Goal: Transaction & Acquisition: Purchase product/service

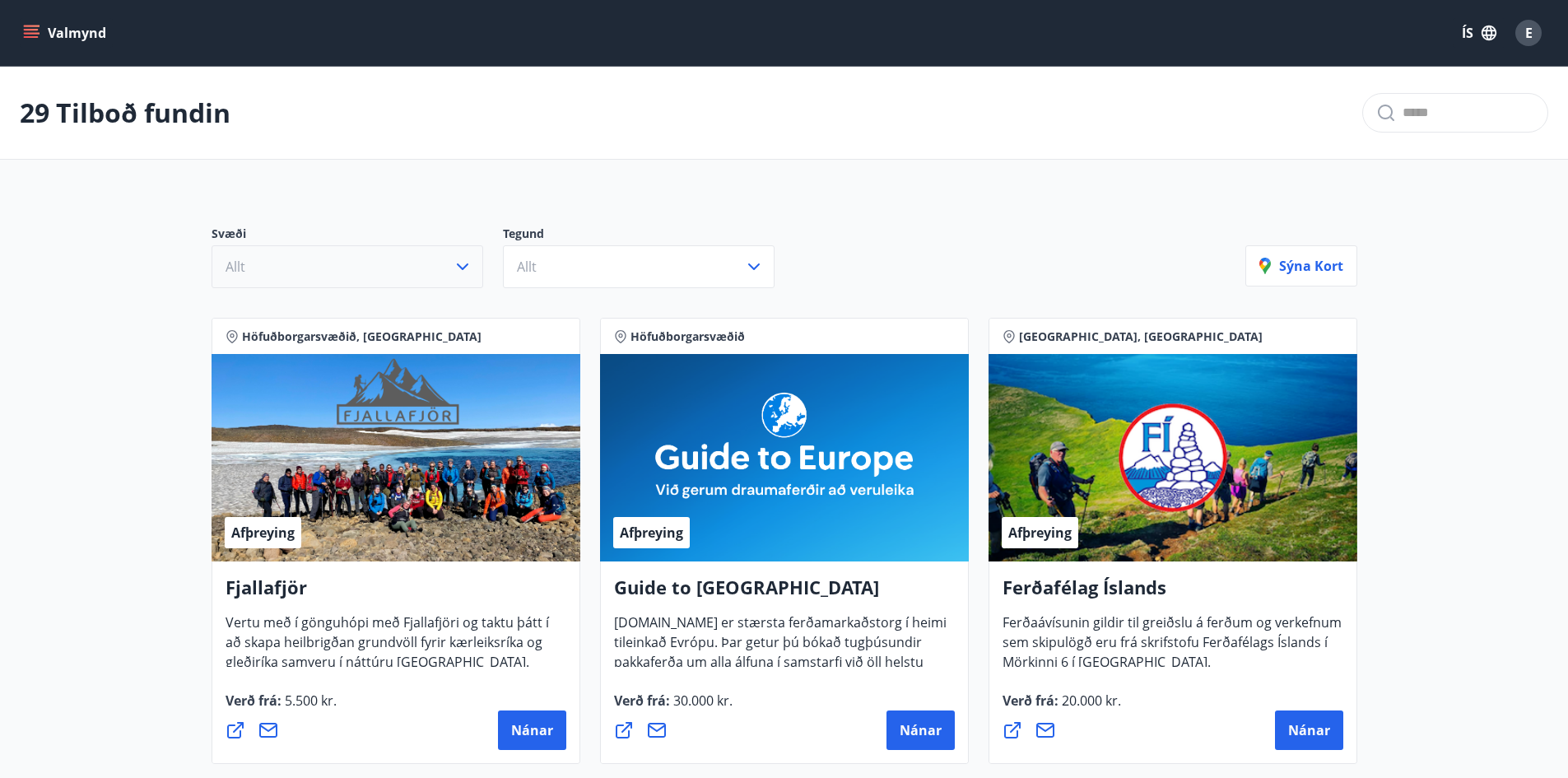
click at [471, 263] on icon "button" at bounding box center [462, 266] width 20 height 20
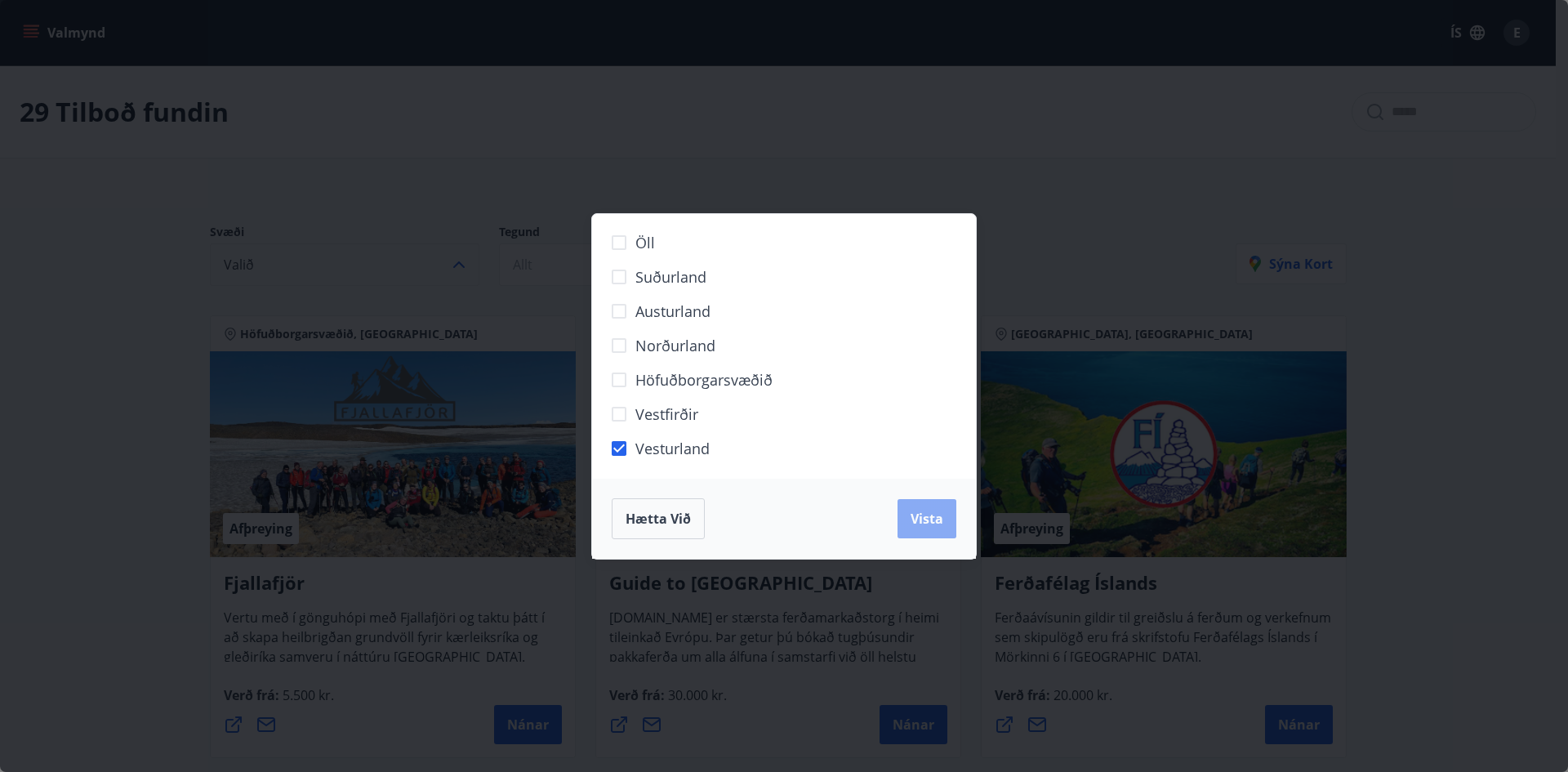
click at [926, 520] on span "Vista" at bounding box center [927, 518] width 33 height 18
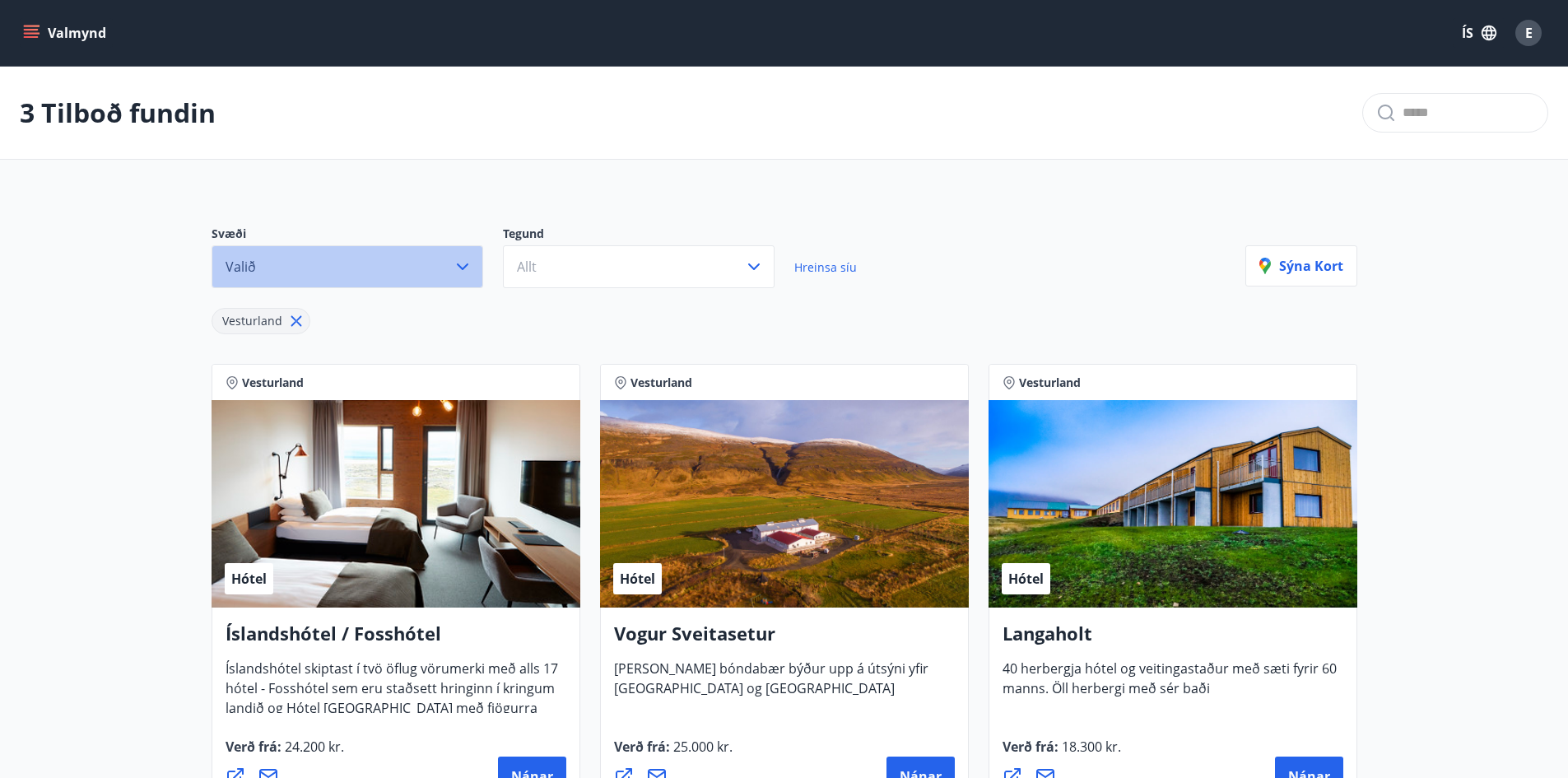
click at [458, 267] on icon "button" at bounding box center [462, 266] width 20 height 20
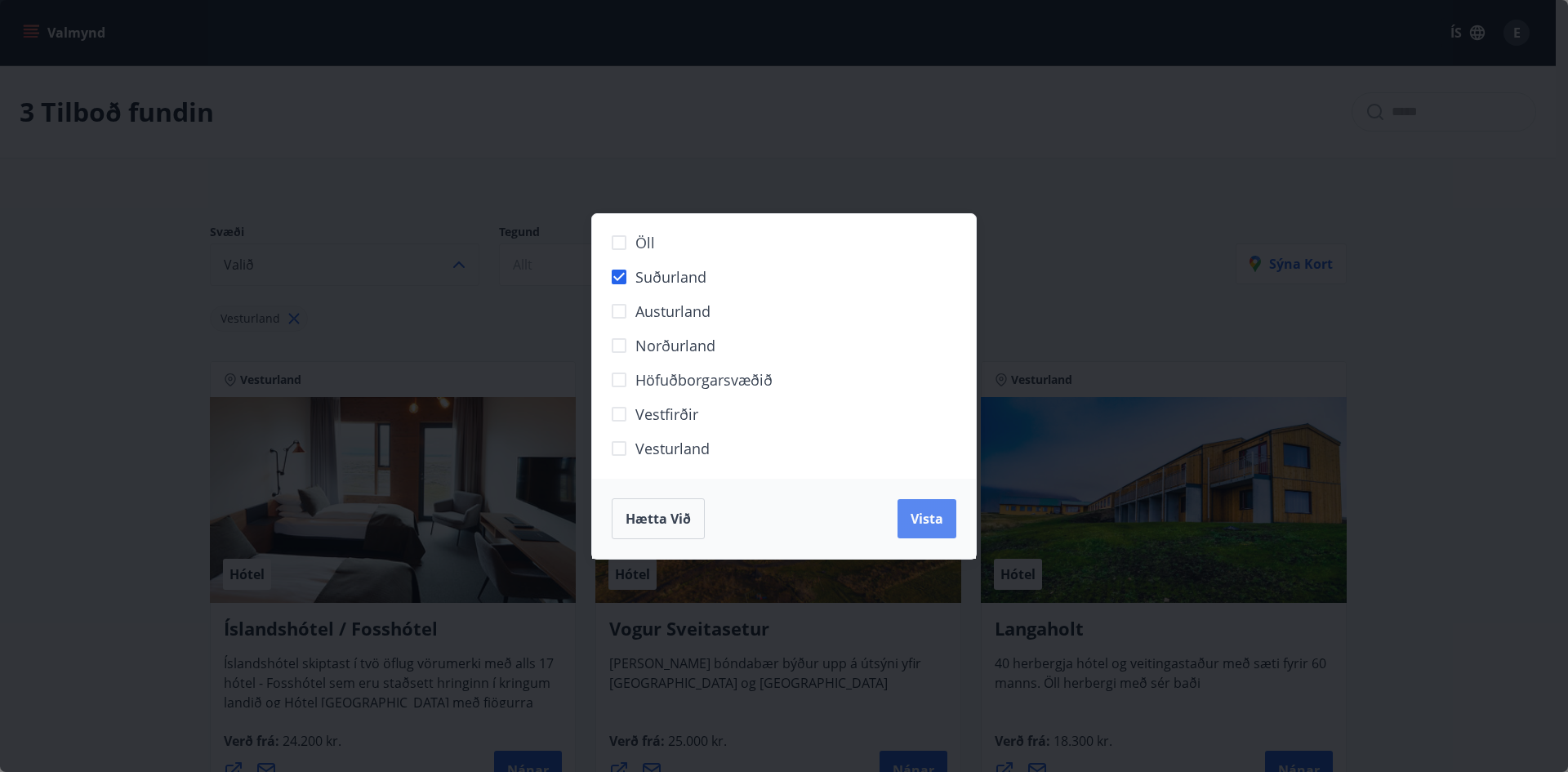
click at [925, 517] on span "Vista" at bounding box center [927, 518] width 33 height 18
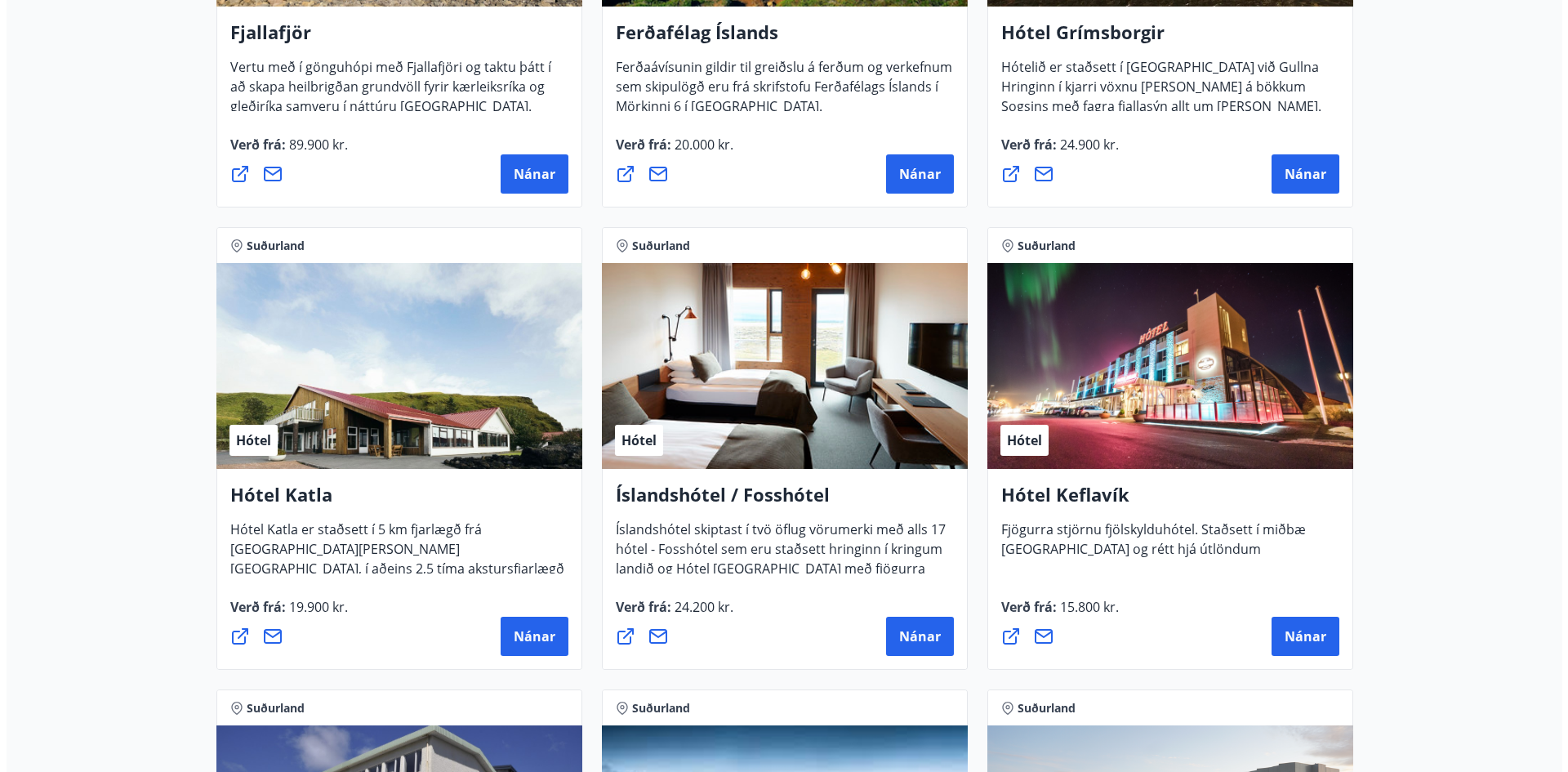
scroll to position [654, 0]
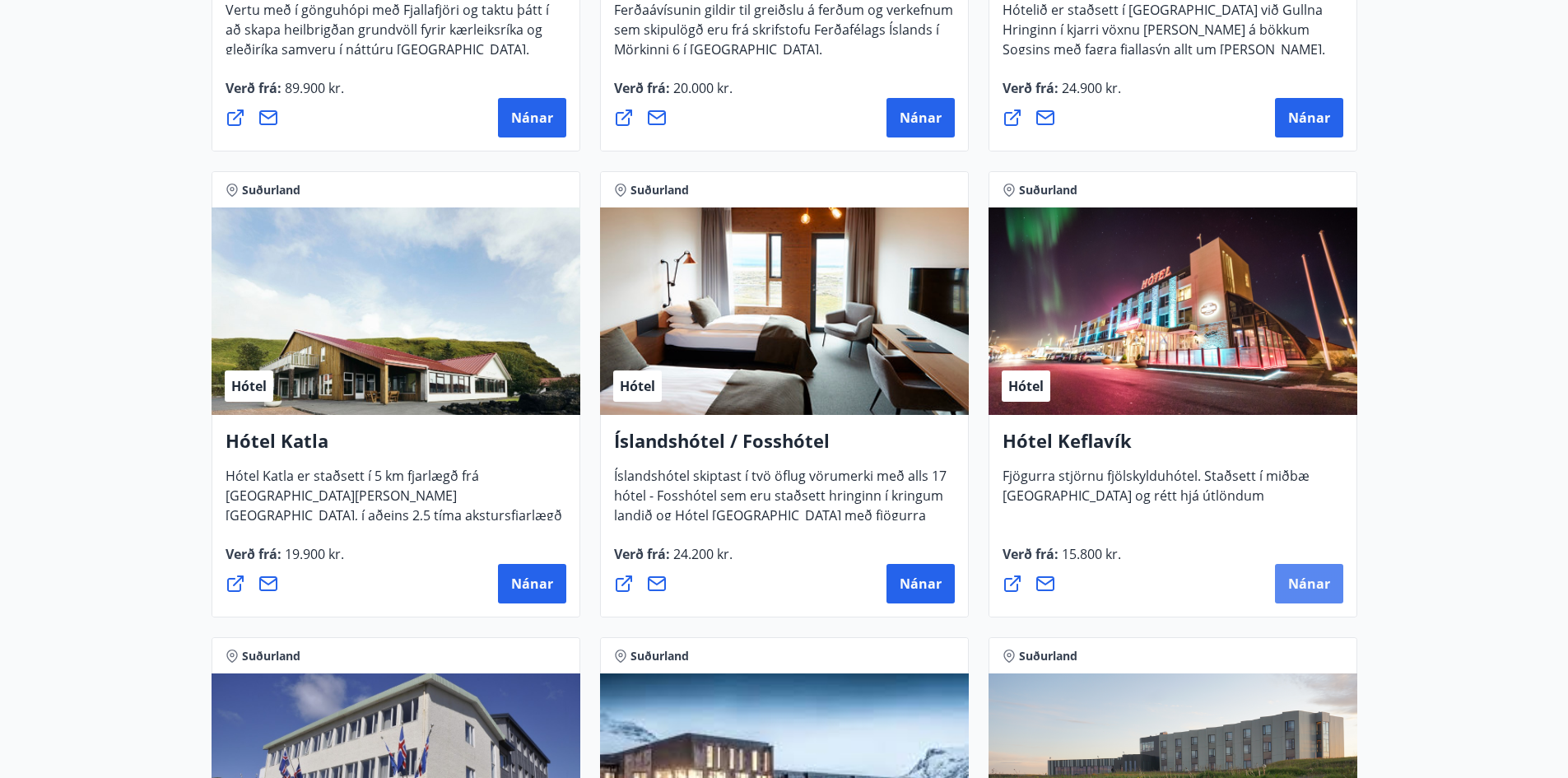
click at [1304, 585] on span "Nánar" at bounding box center [1309, 584] width 42 height 18
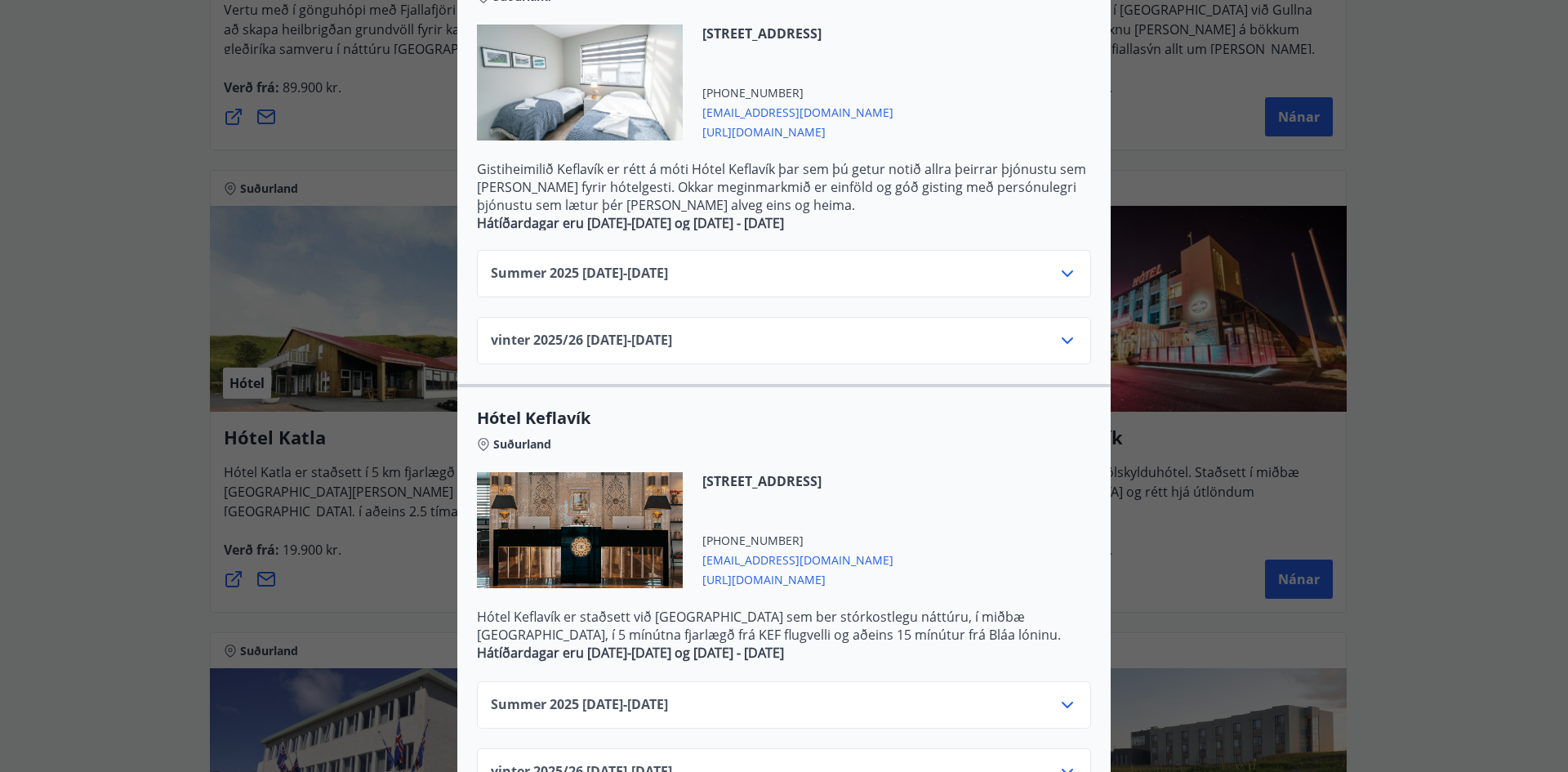
scroll to position [464, 0]
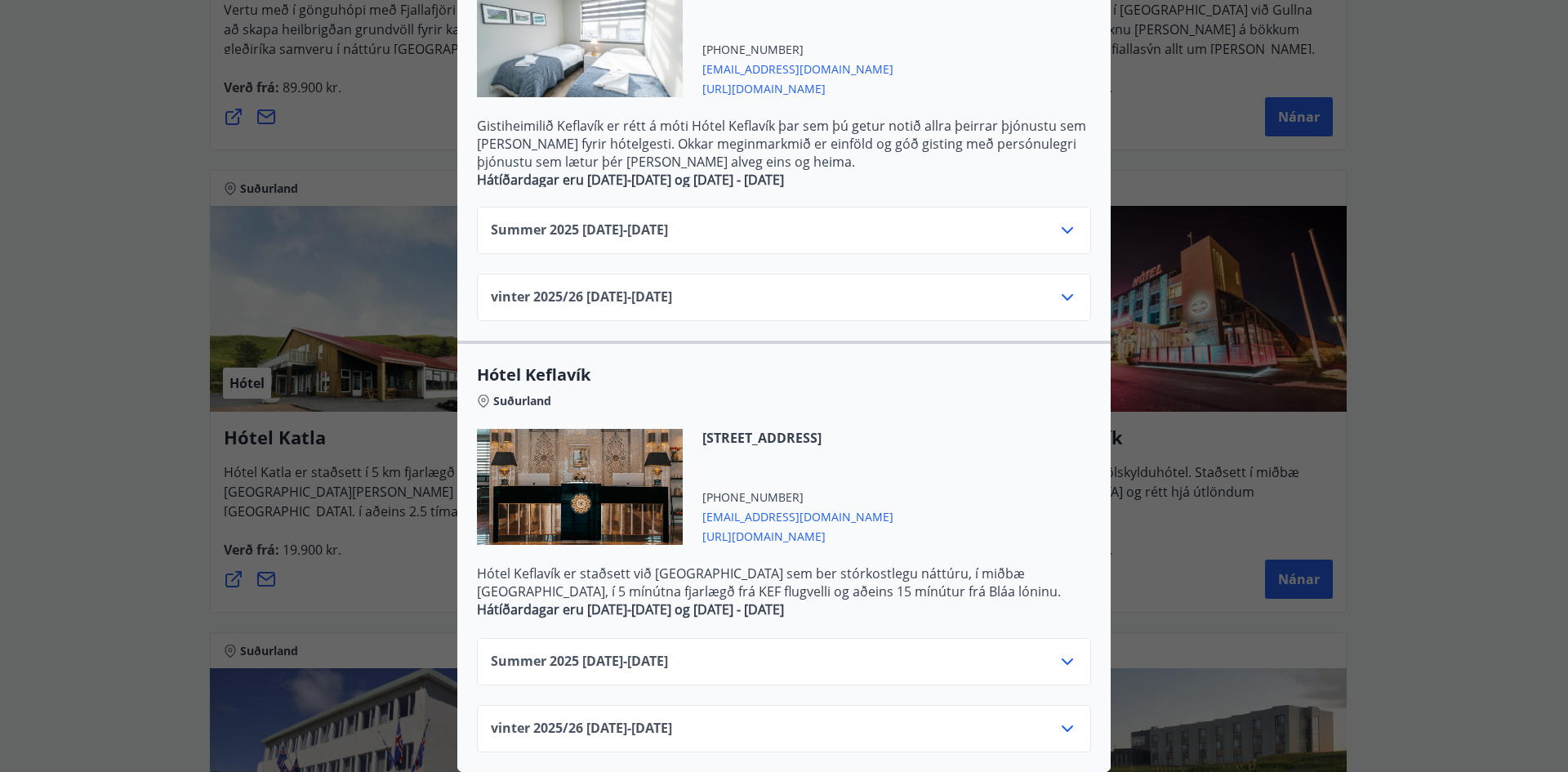
click at [1064, 652] on icon at bounding box center [1067, 661] width 20 height 20
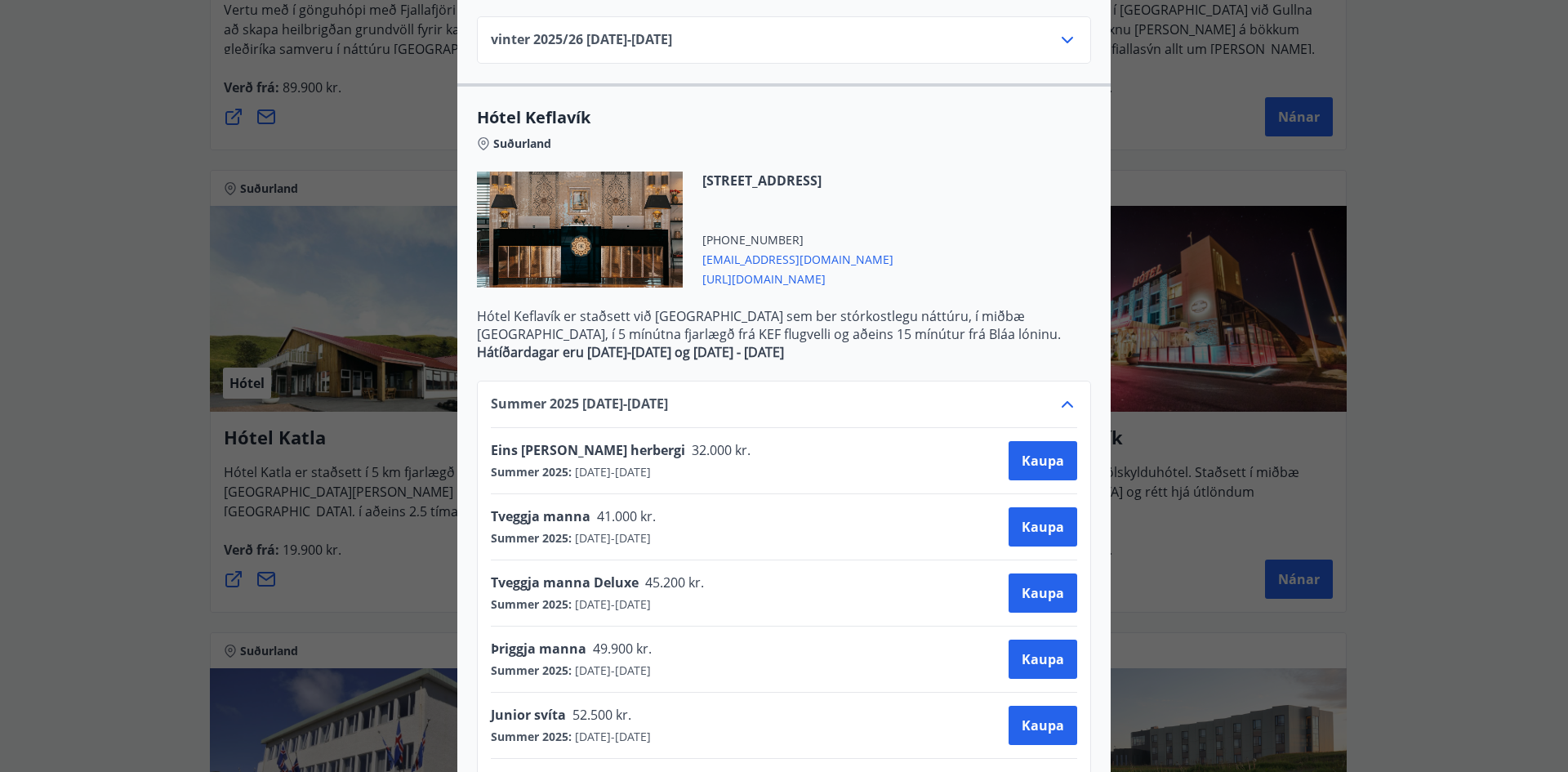
scroll to position [791, 0]
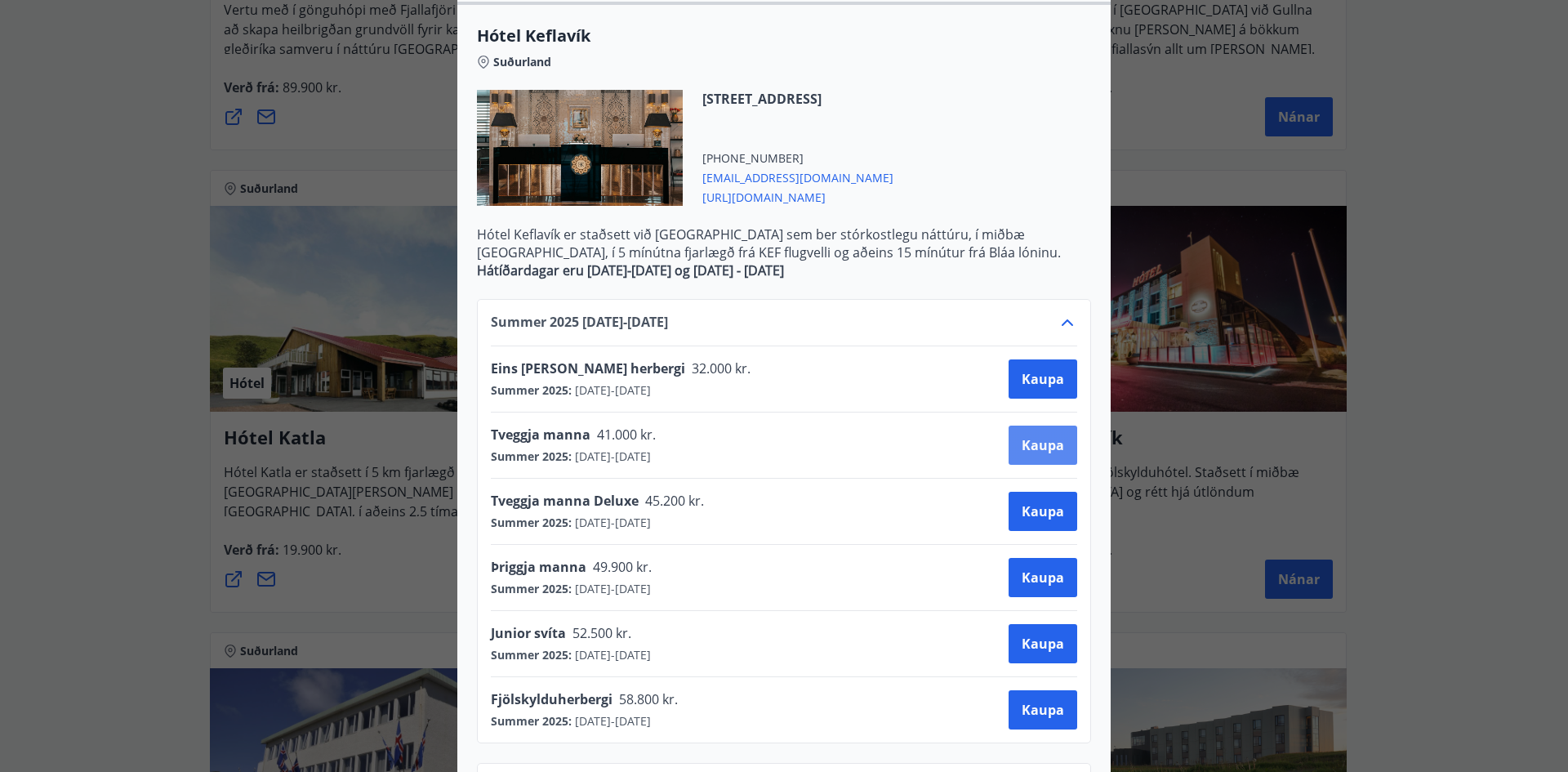
click at [1035, 437] on span "Kaupa" at bounding box center [1043, 445] width 43 height 18
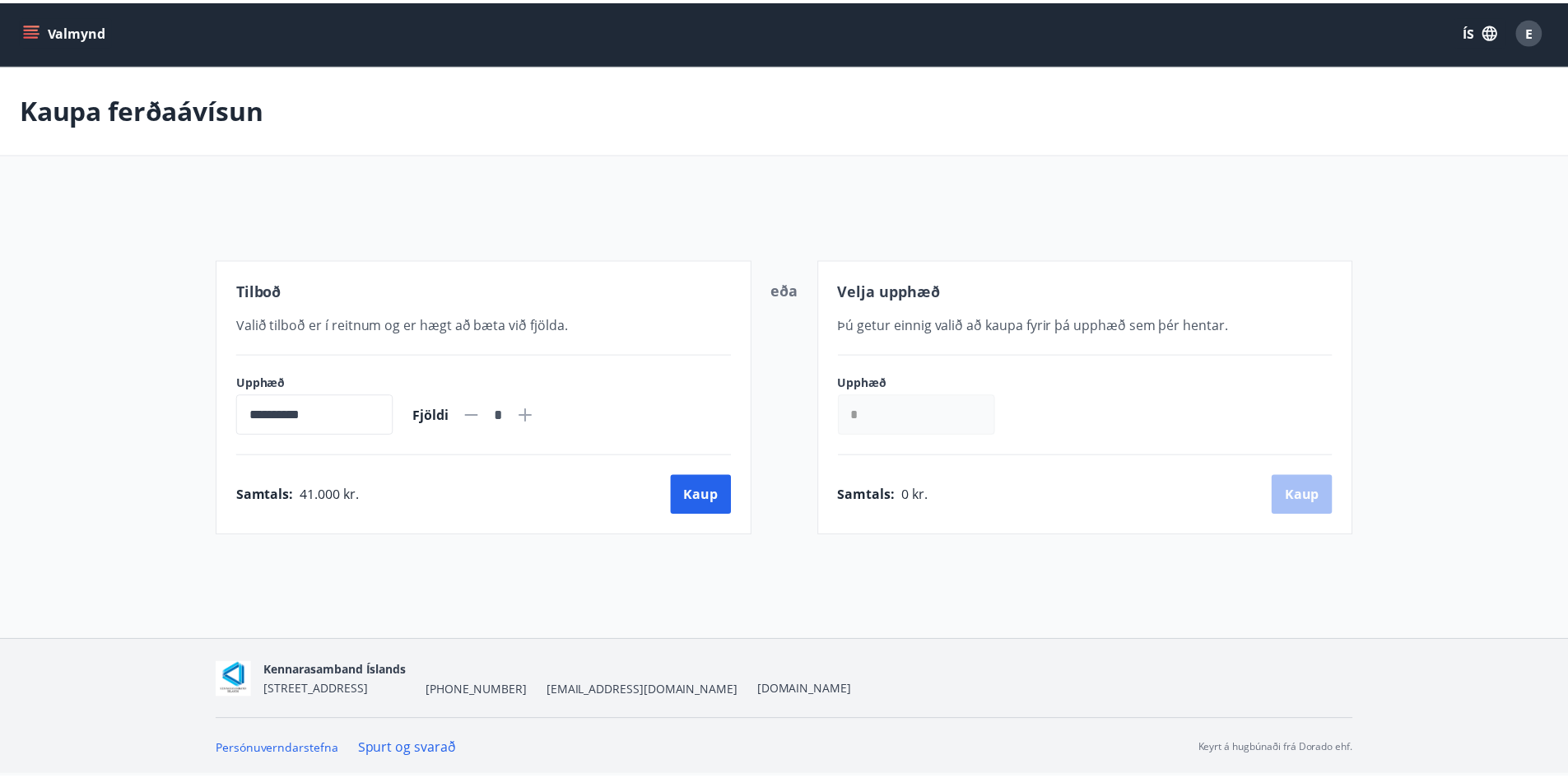
scroll to position [3, 0]
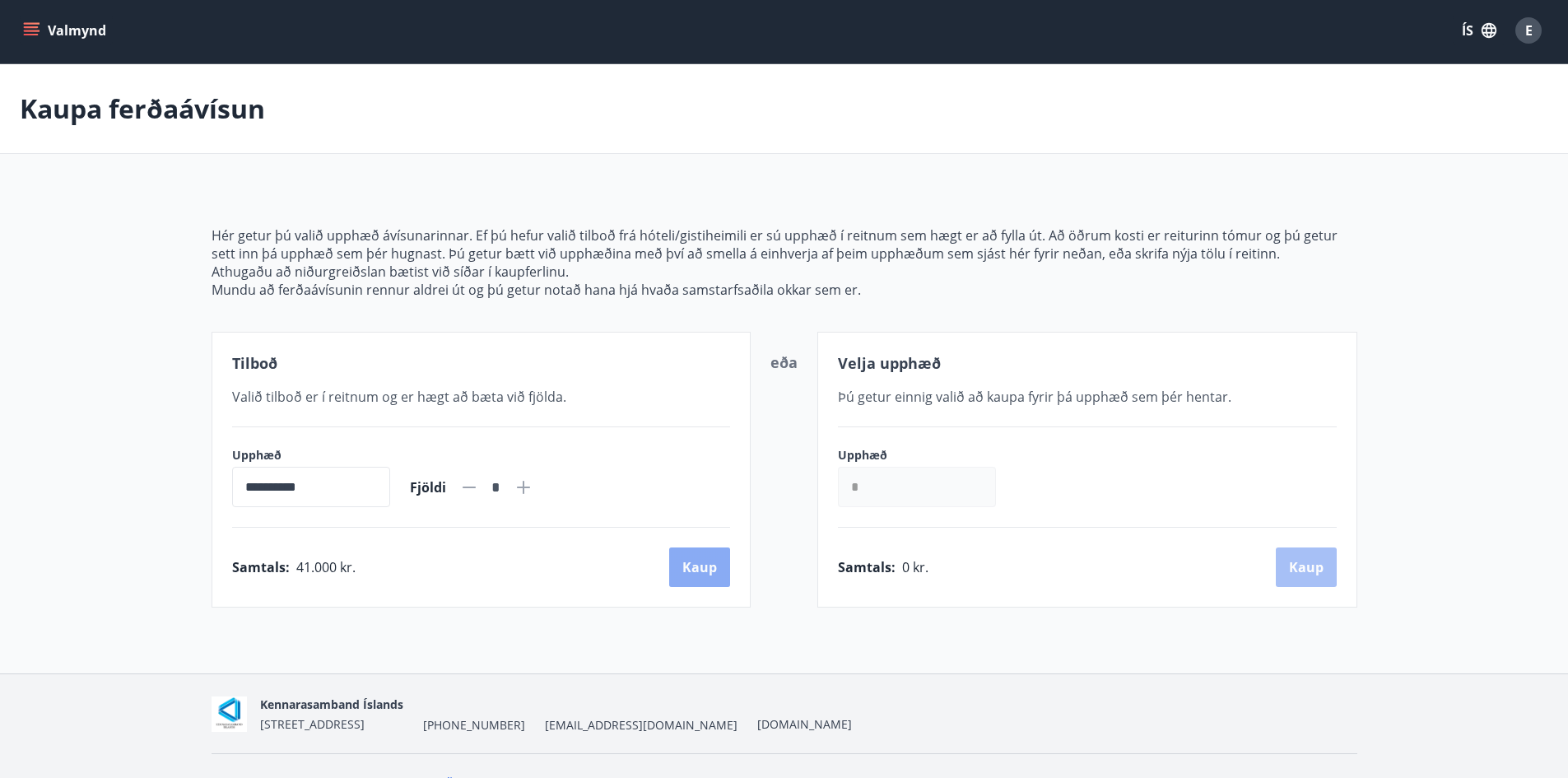
click at [701, 566] on button "Kaup" at bounding box center [699, 568] width 61 height 39
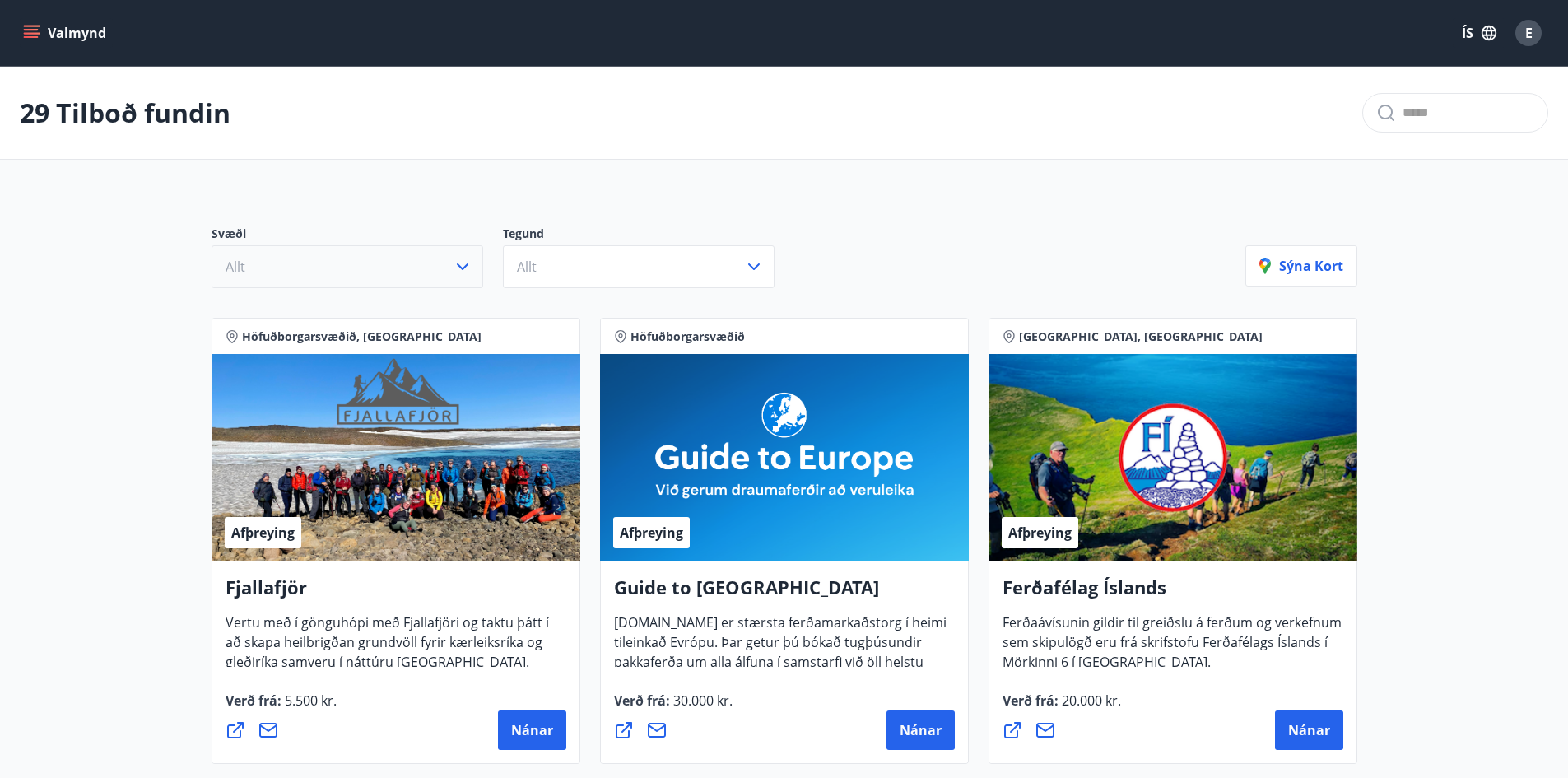
click at [469, 263] on icon "button" at bounding box center [462, 266] width 20 height 20
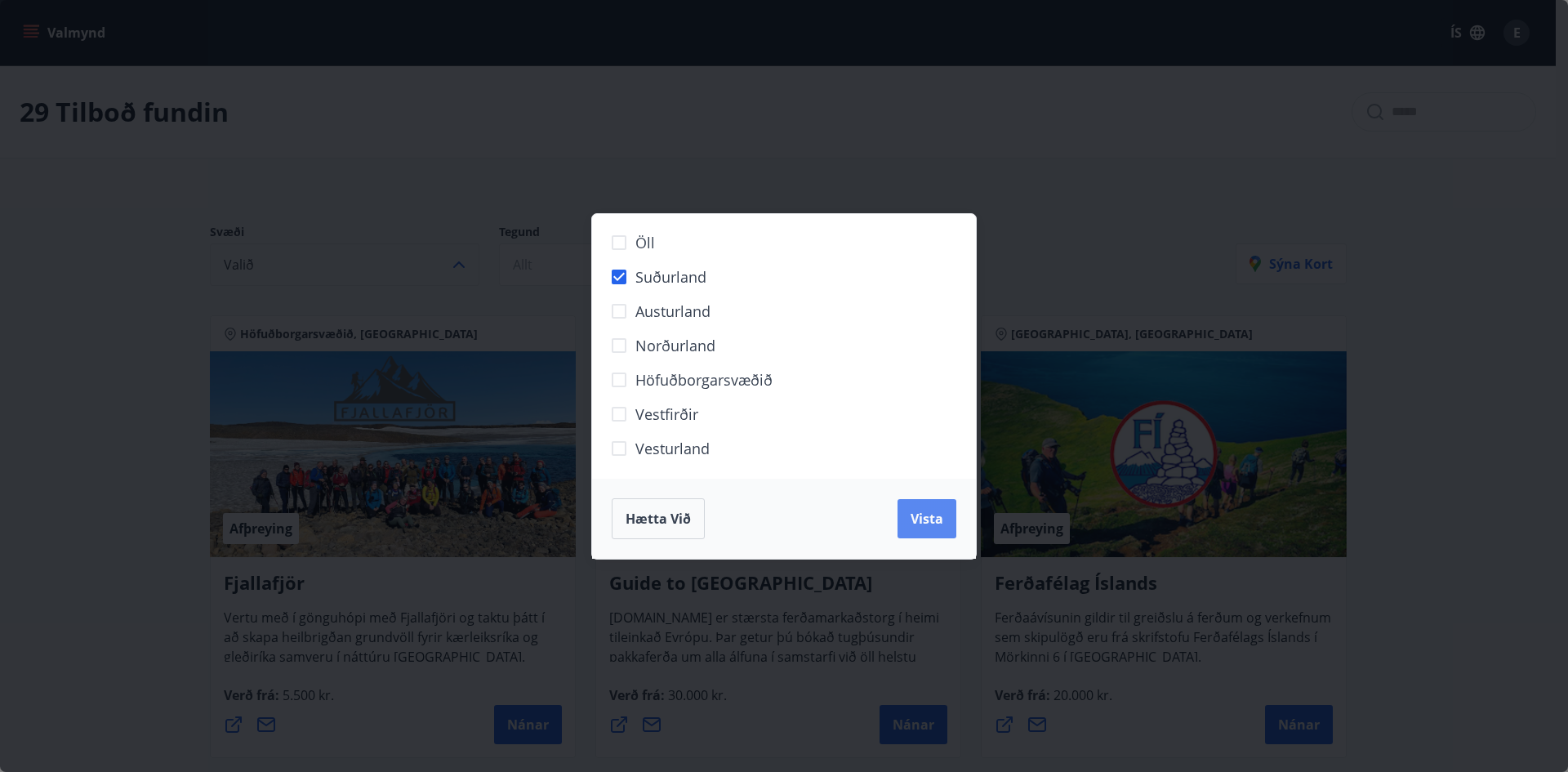
click at [922, 521] on span "Vista" at bounding box center [927, 518] width 33 height 18
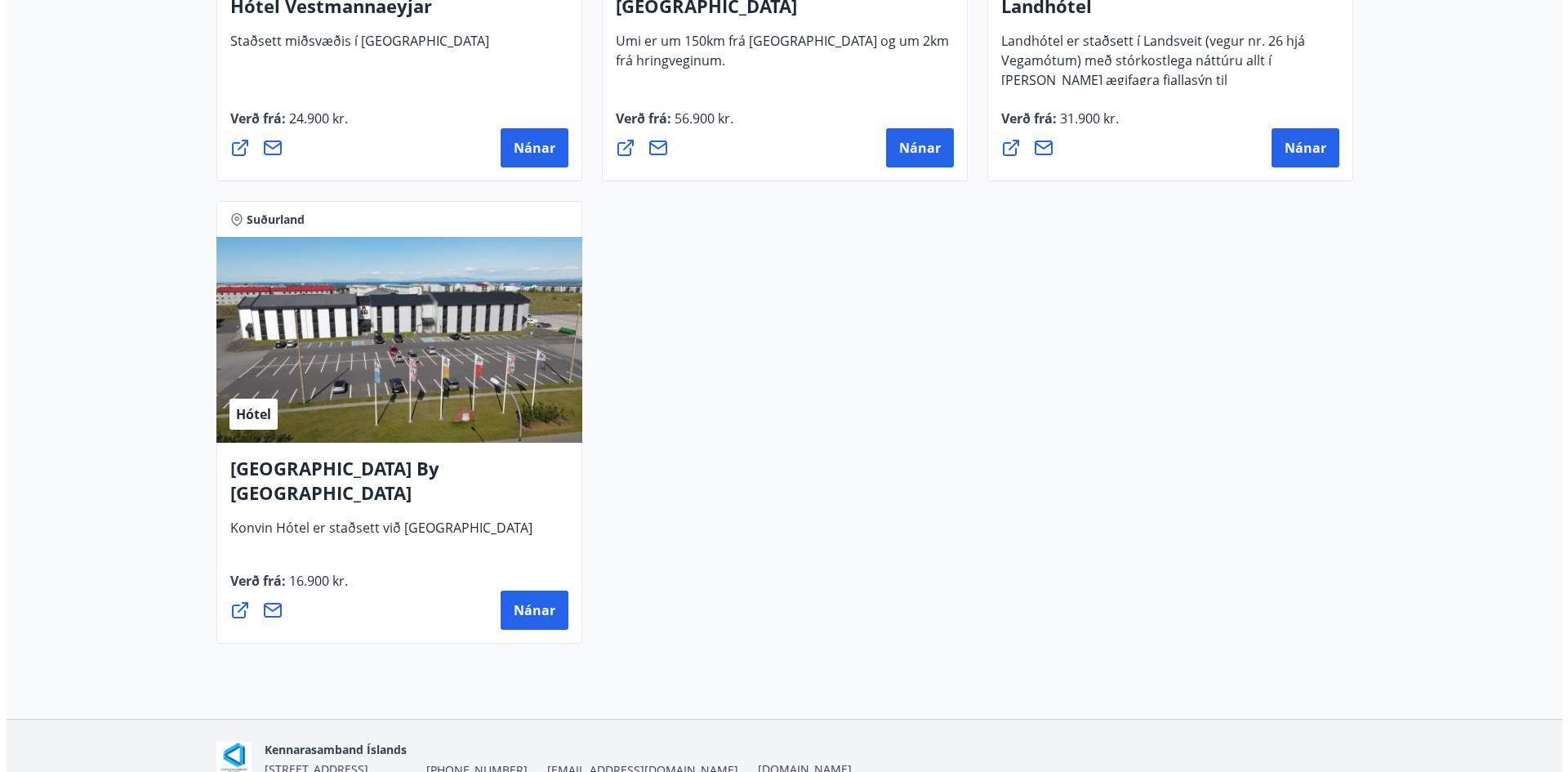
scroll to position [1632, 0]
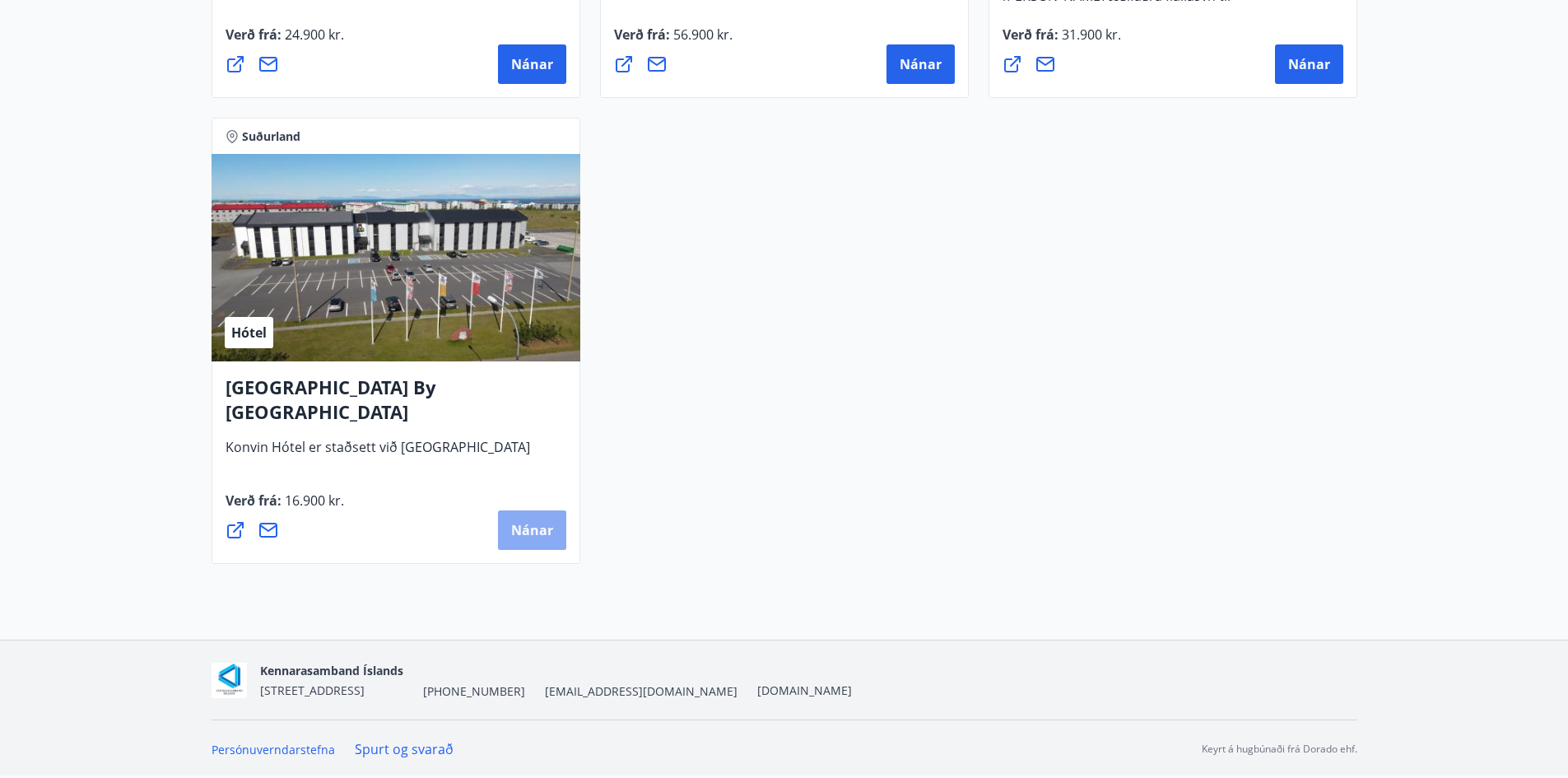
click at [524, 533] on span "Nánar" at bounding box center [532, 530] width 42 height 18
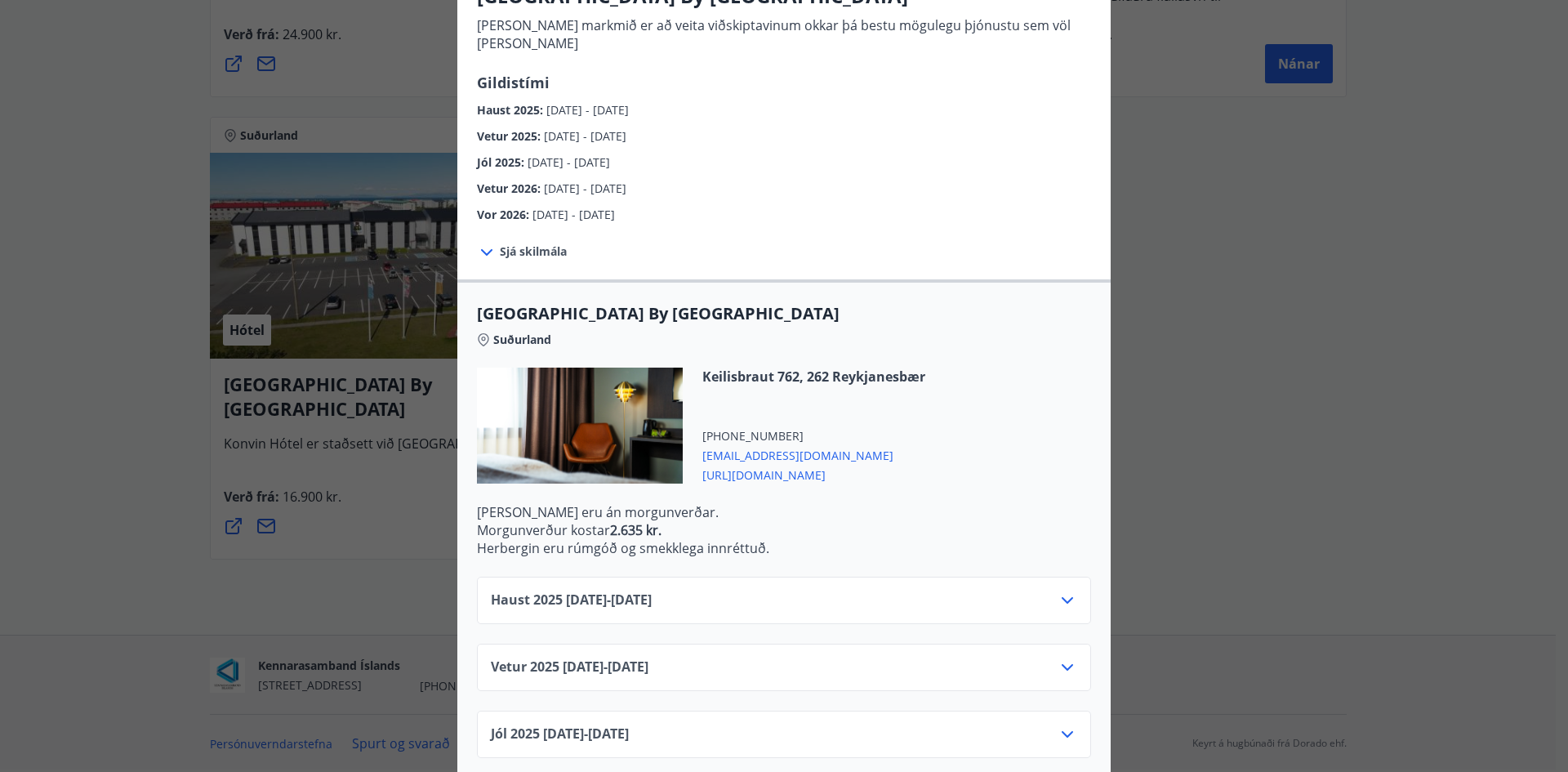
scroll to position [163, 0]
click at [1059, 589] on icon at bounding box center [1067, 599] width 20 height 20
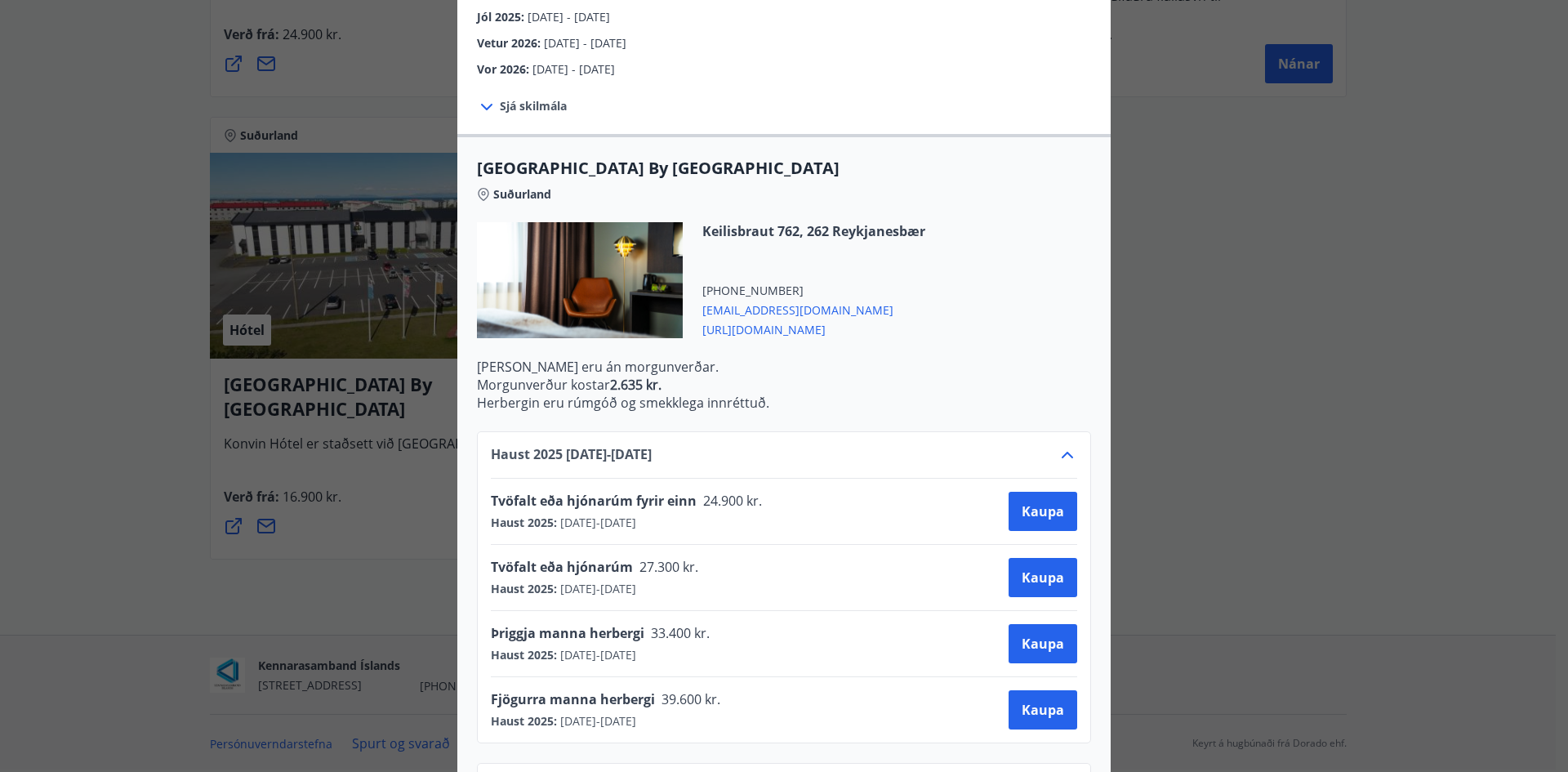
scroll to position [326, 0]
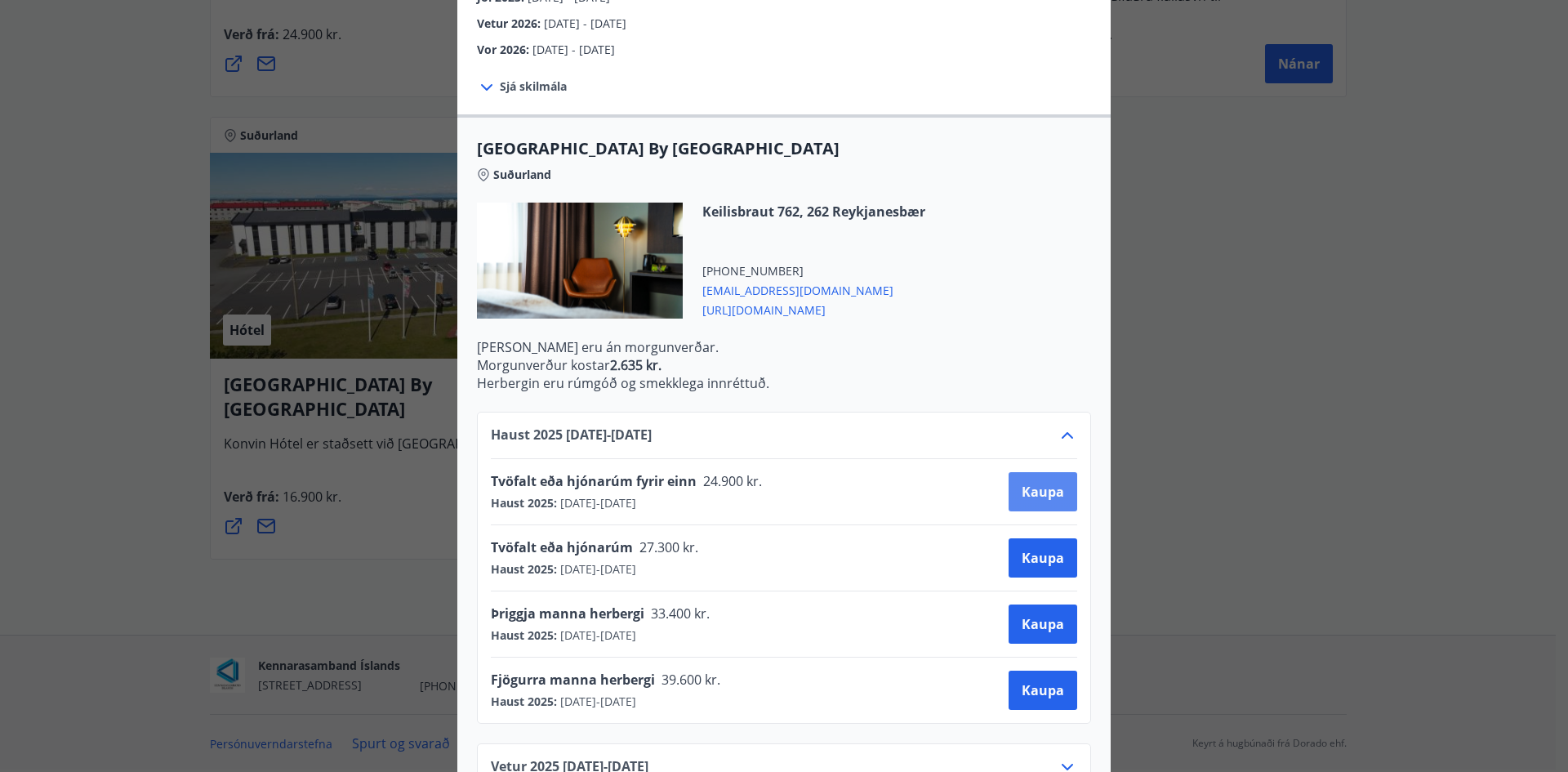
click at [1035, 483] on span "Kaupa" at bounding box center [1043, 491] width 43 height 18
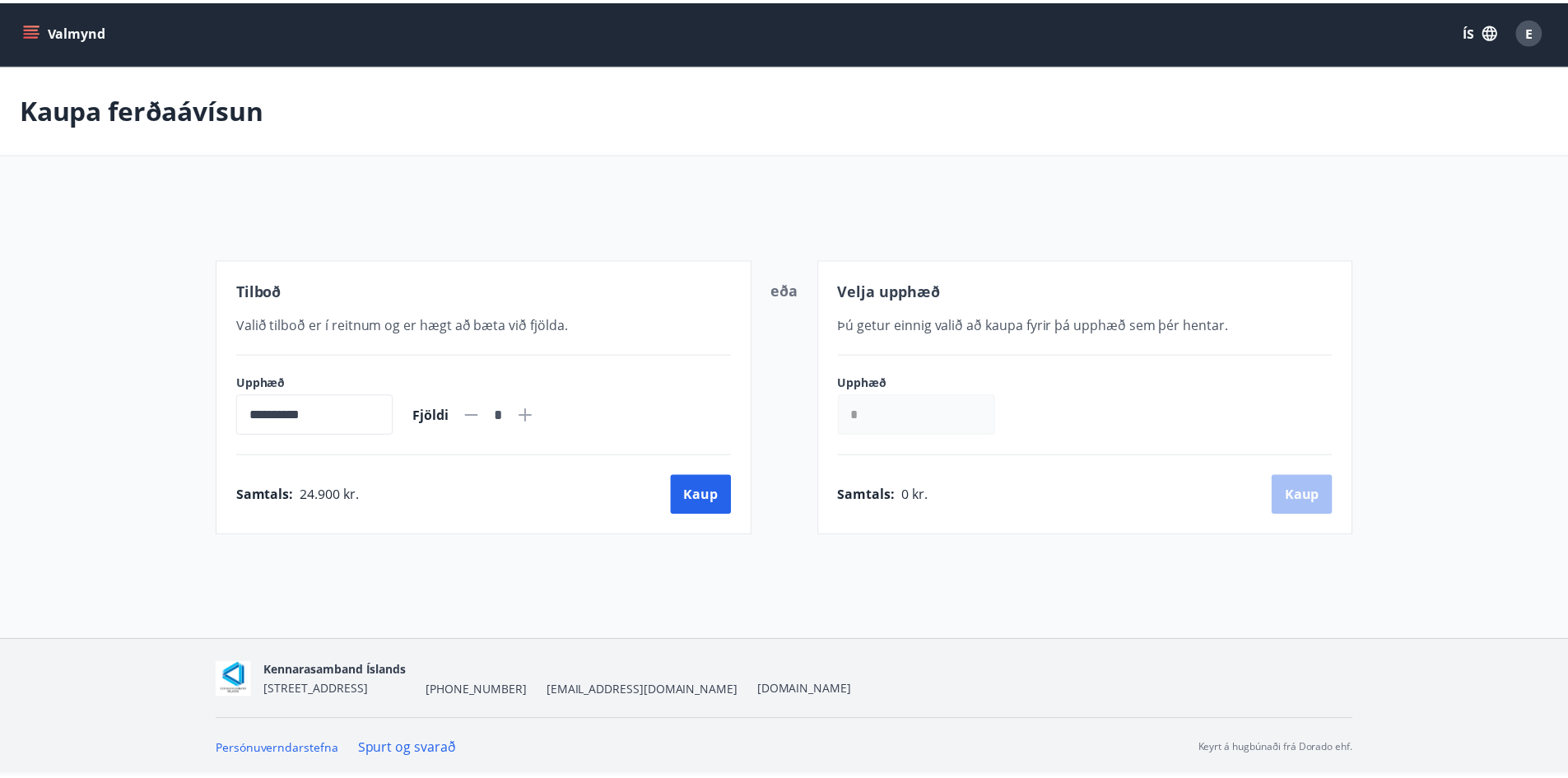
scroll to position [3, 0]
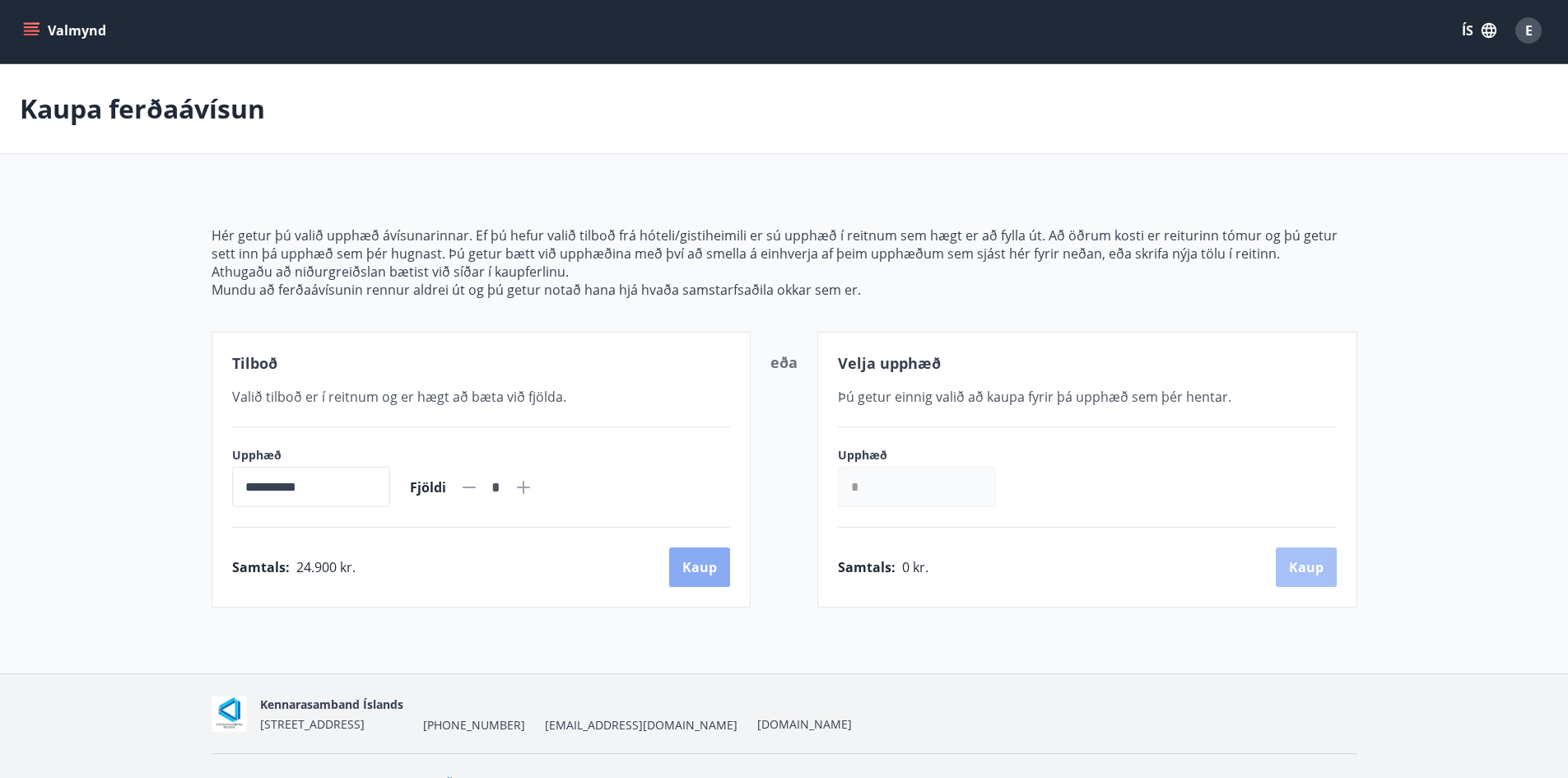
click at [707, 566] on button "Kaup" at bounding box center [699, 568] width 61 height 39
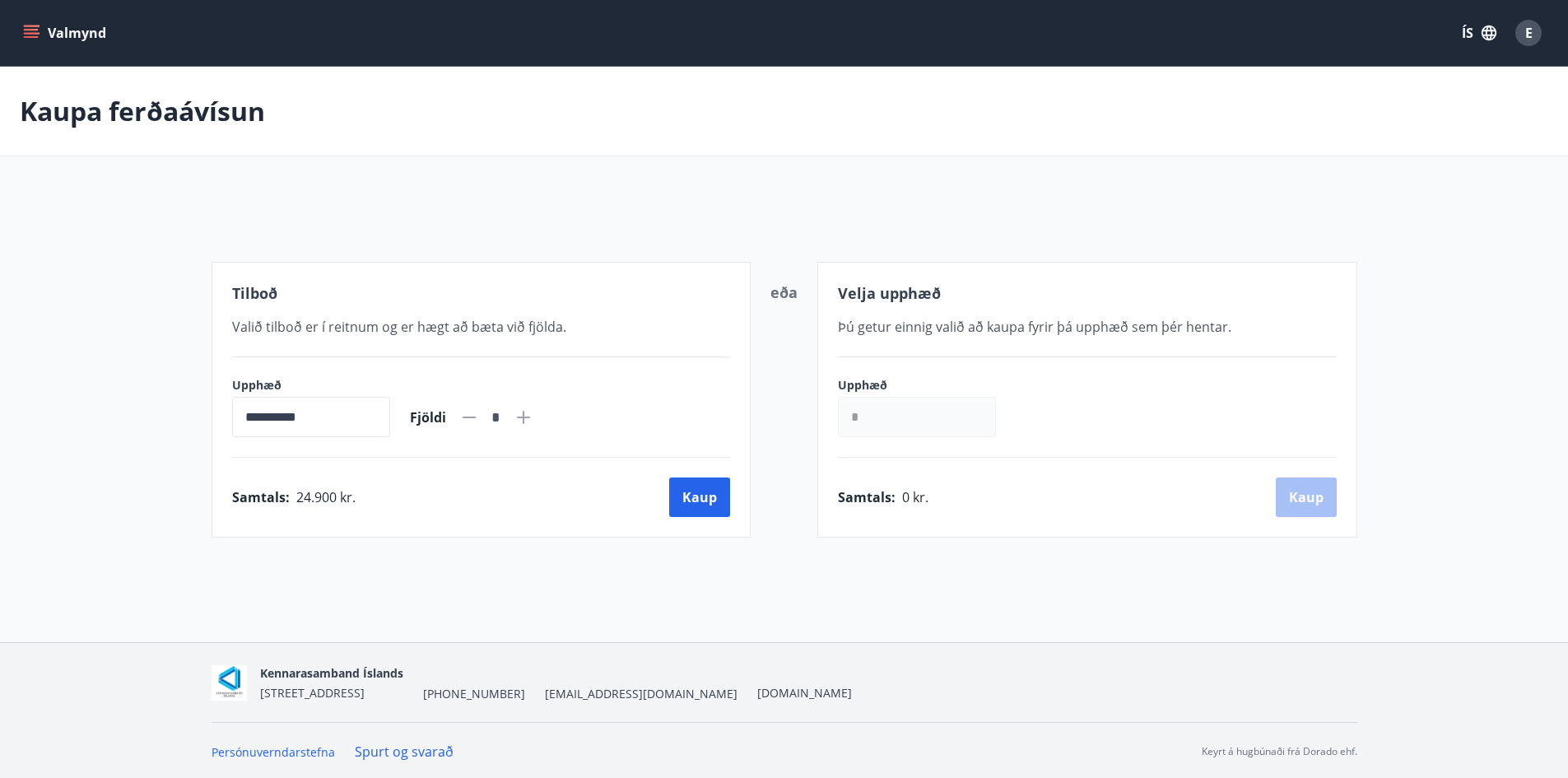
scroll to position [3, 0]
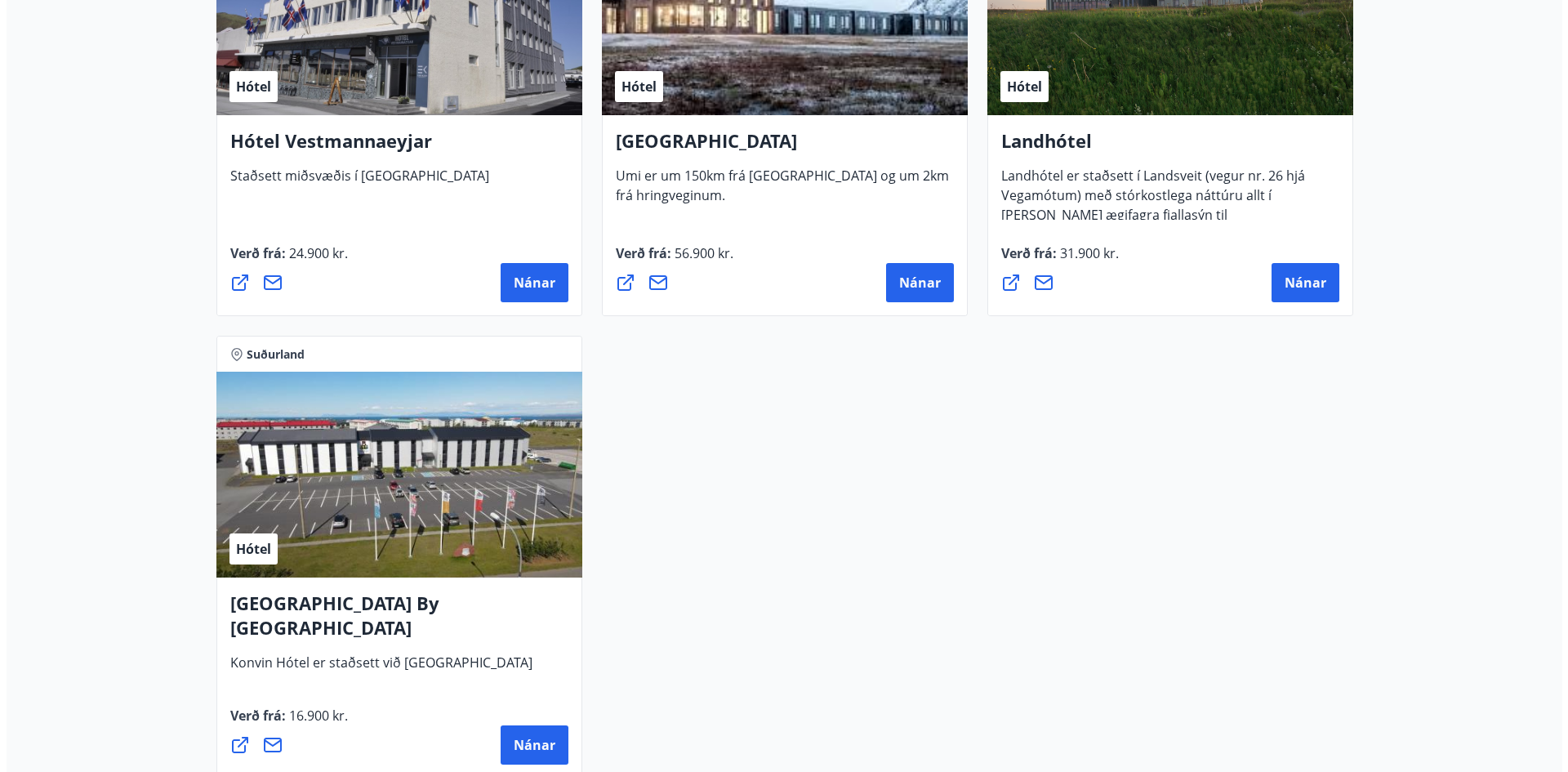
scroll to position [1632, 0]
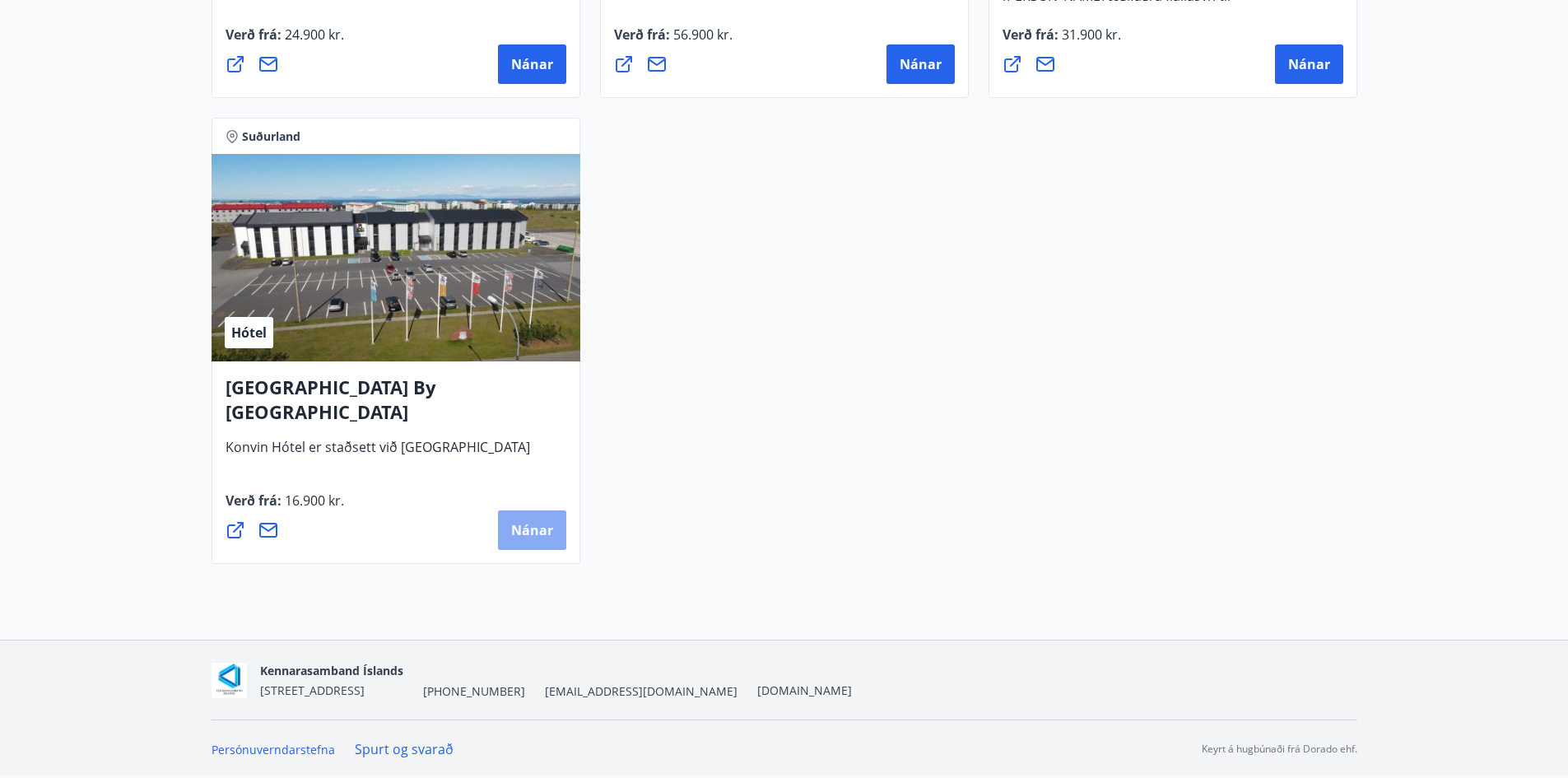
click at [530, 527] on span "Nánar" at bounding box center [532, 530] width 42 height 18
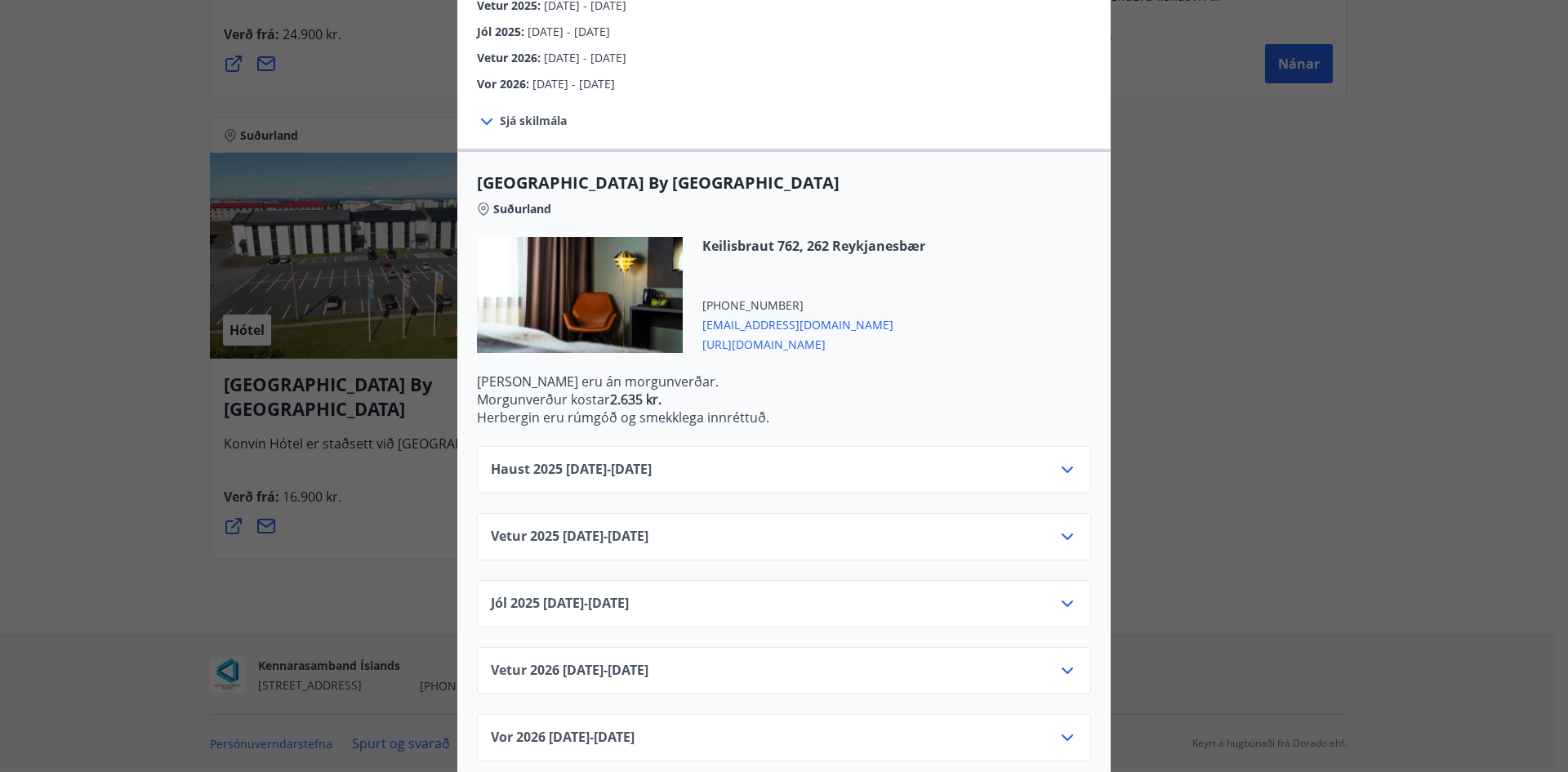
scroll to position [296, 0]
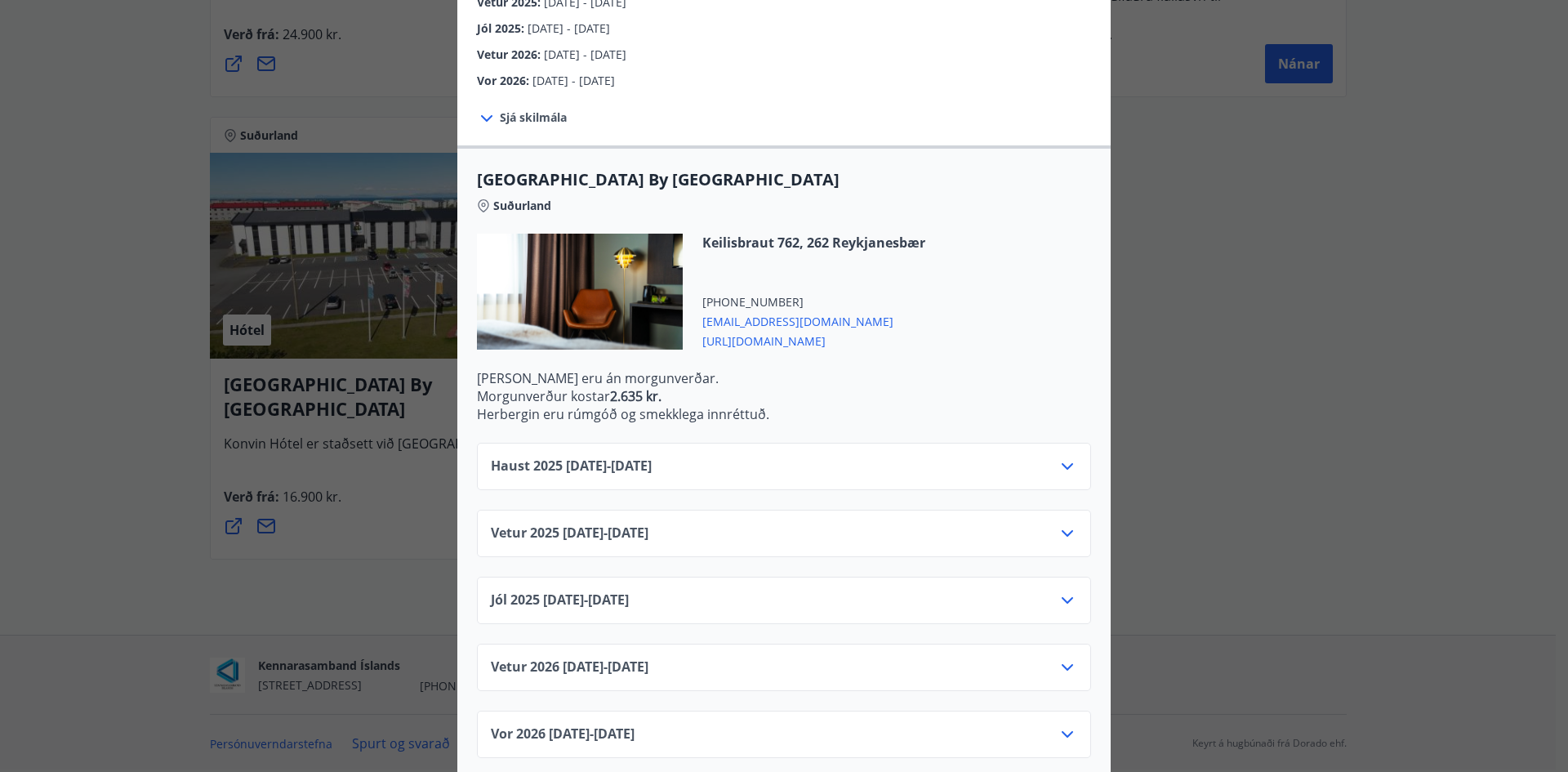
click at [1058, 457] on icon at bounding box center [1067, 466] width 20 height 20
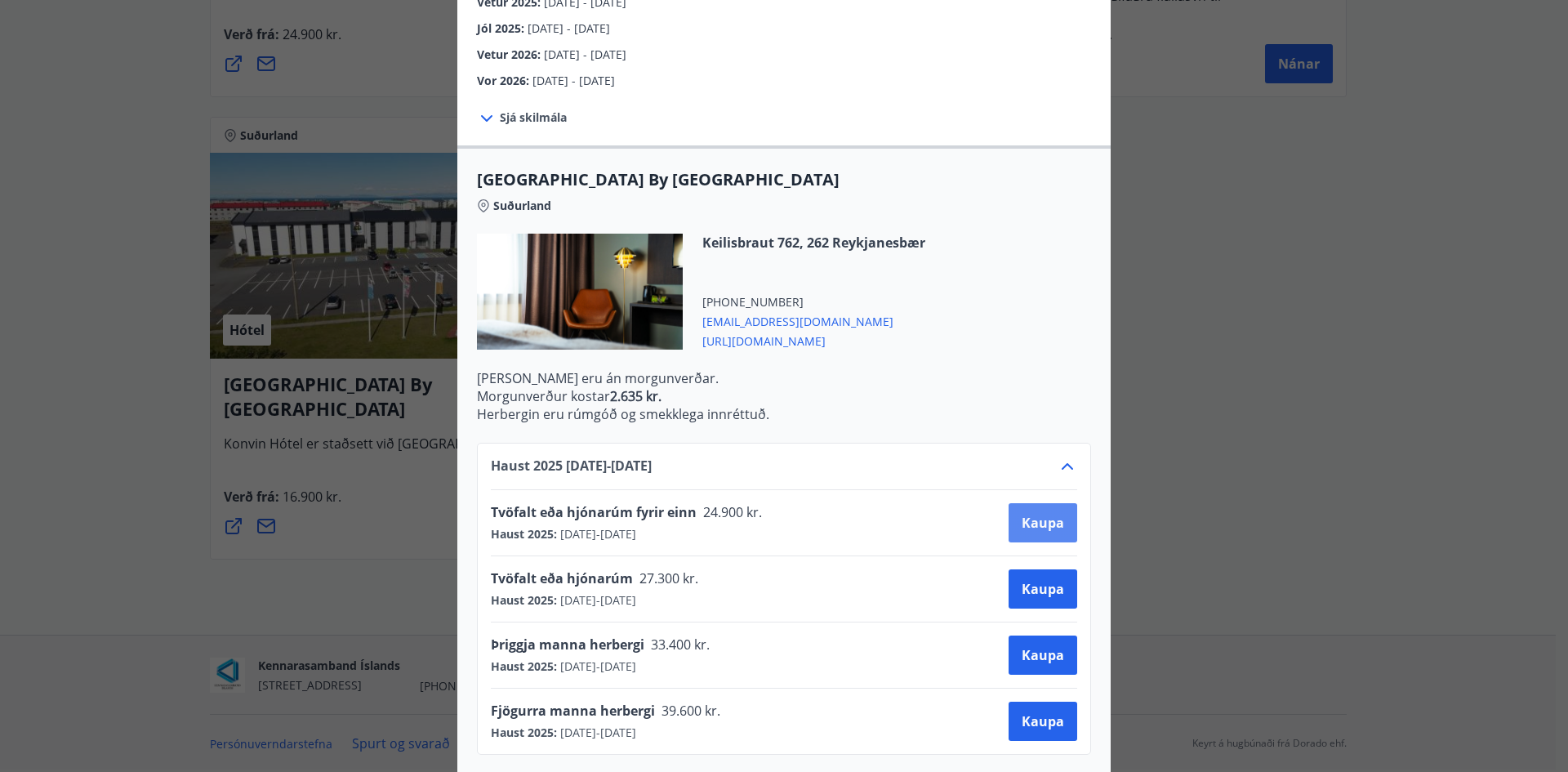
click at [1038, 514] on span "Kaupa" at bounding box center [1043, 522] width 43 height 18
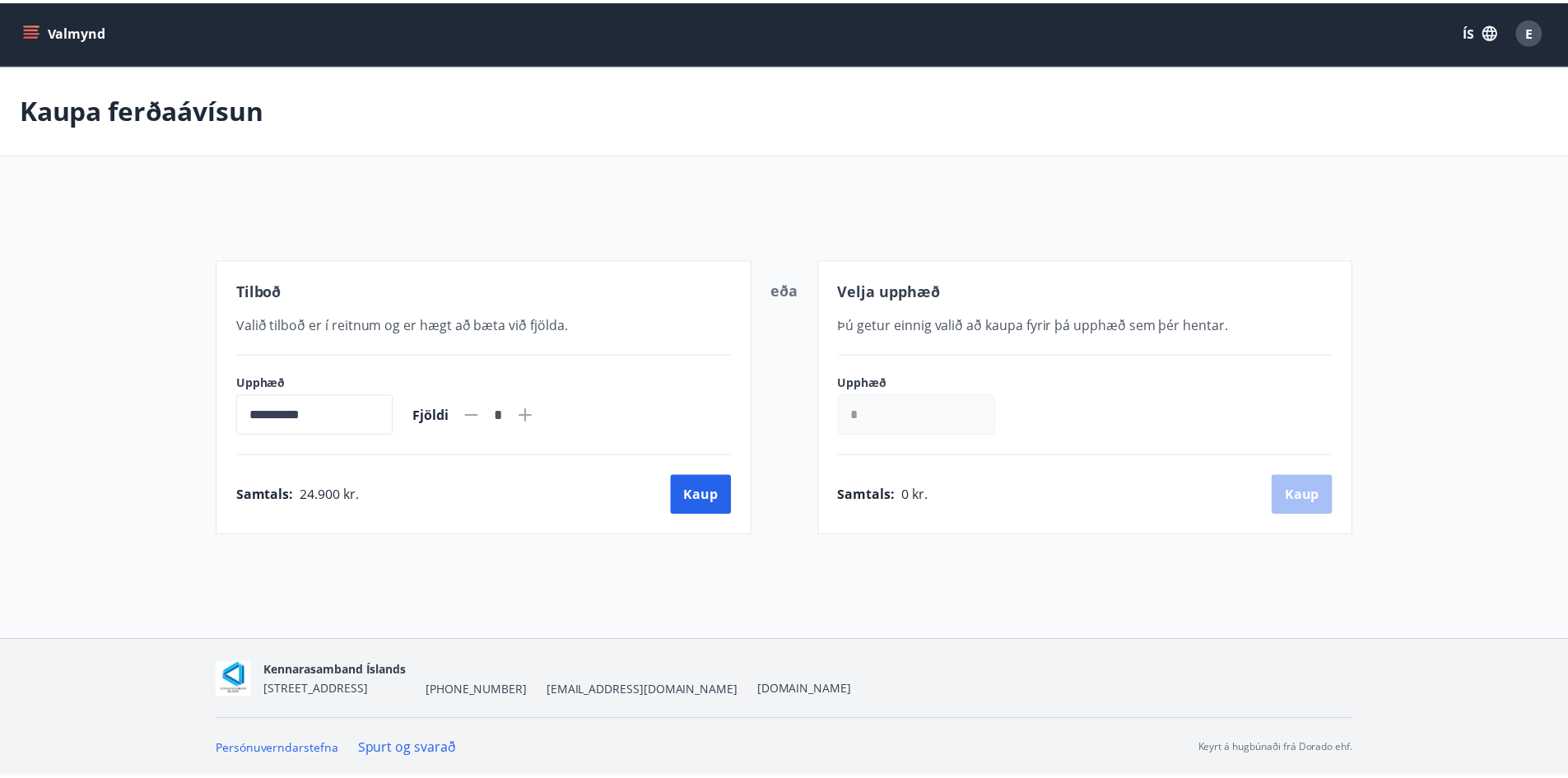
scroll to position [3, 0]
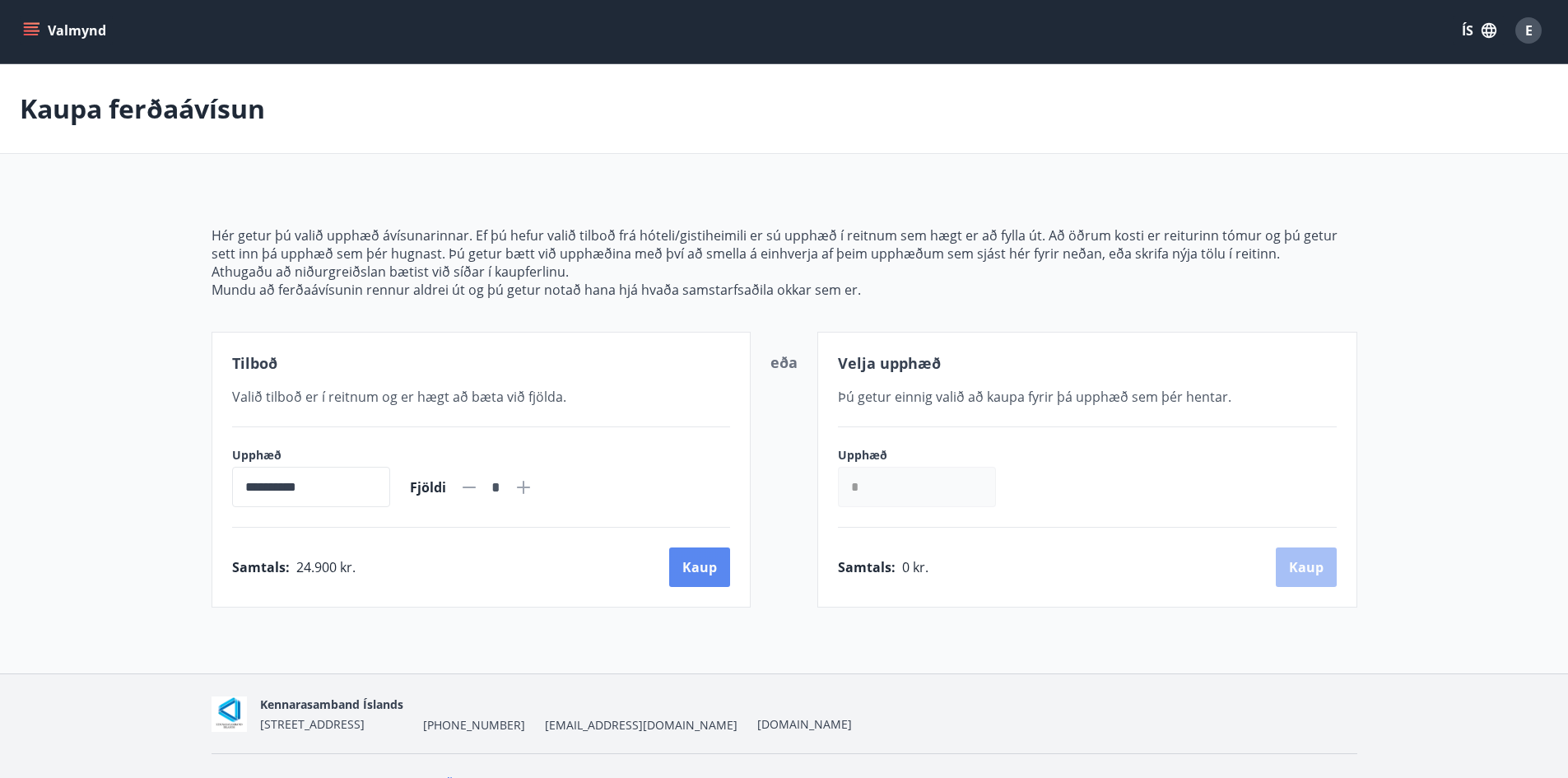
click at [690, 568] on button "Kaup" at bounding box center [699, 568] width 61 height 39
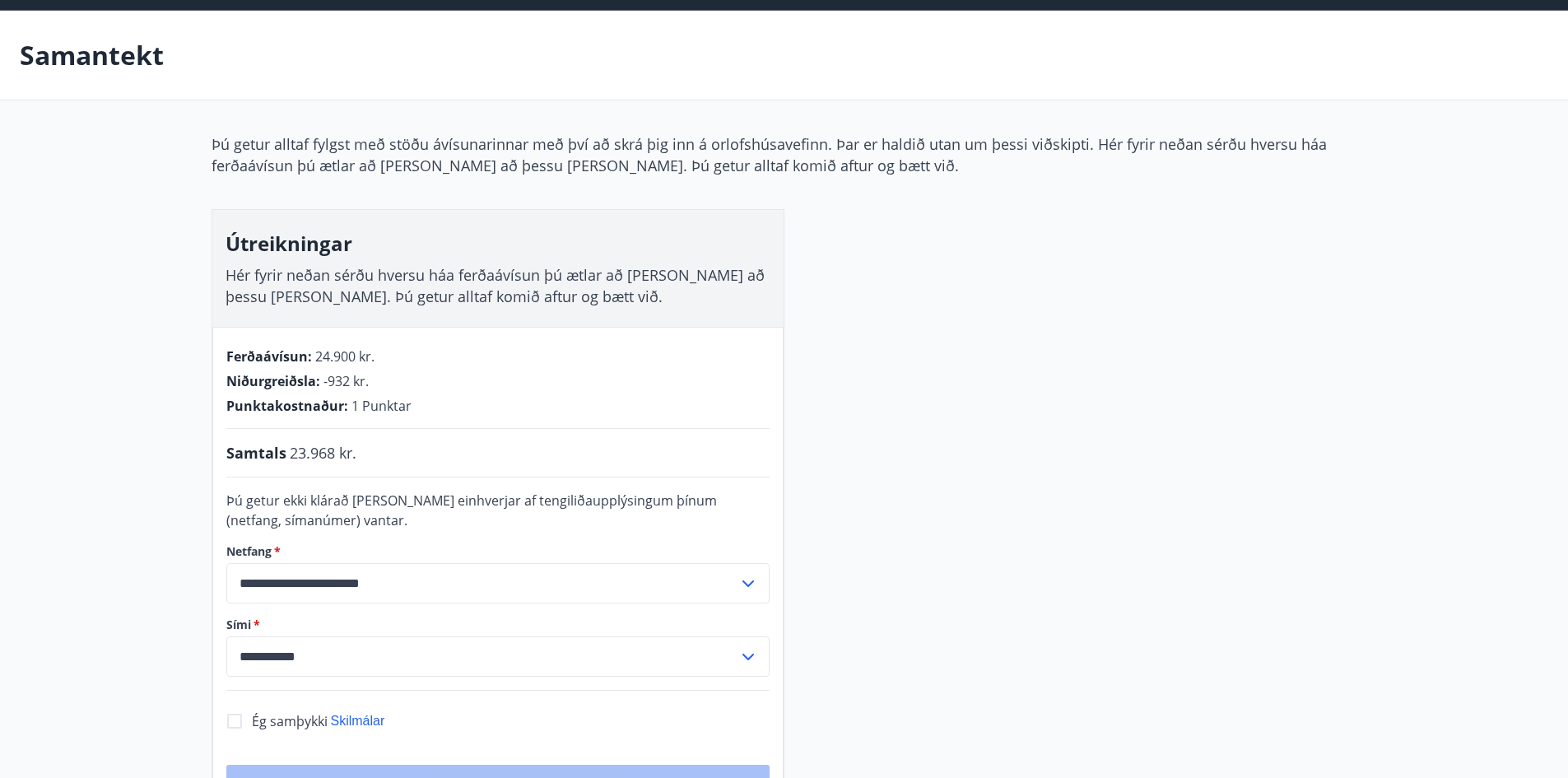
scroll to position [249, 0]
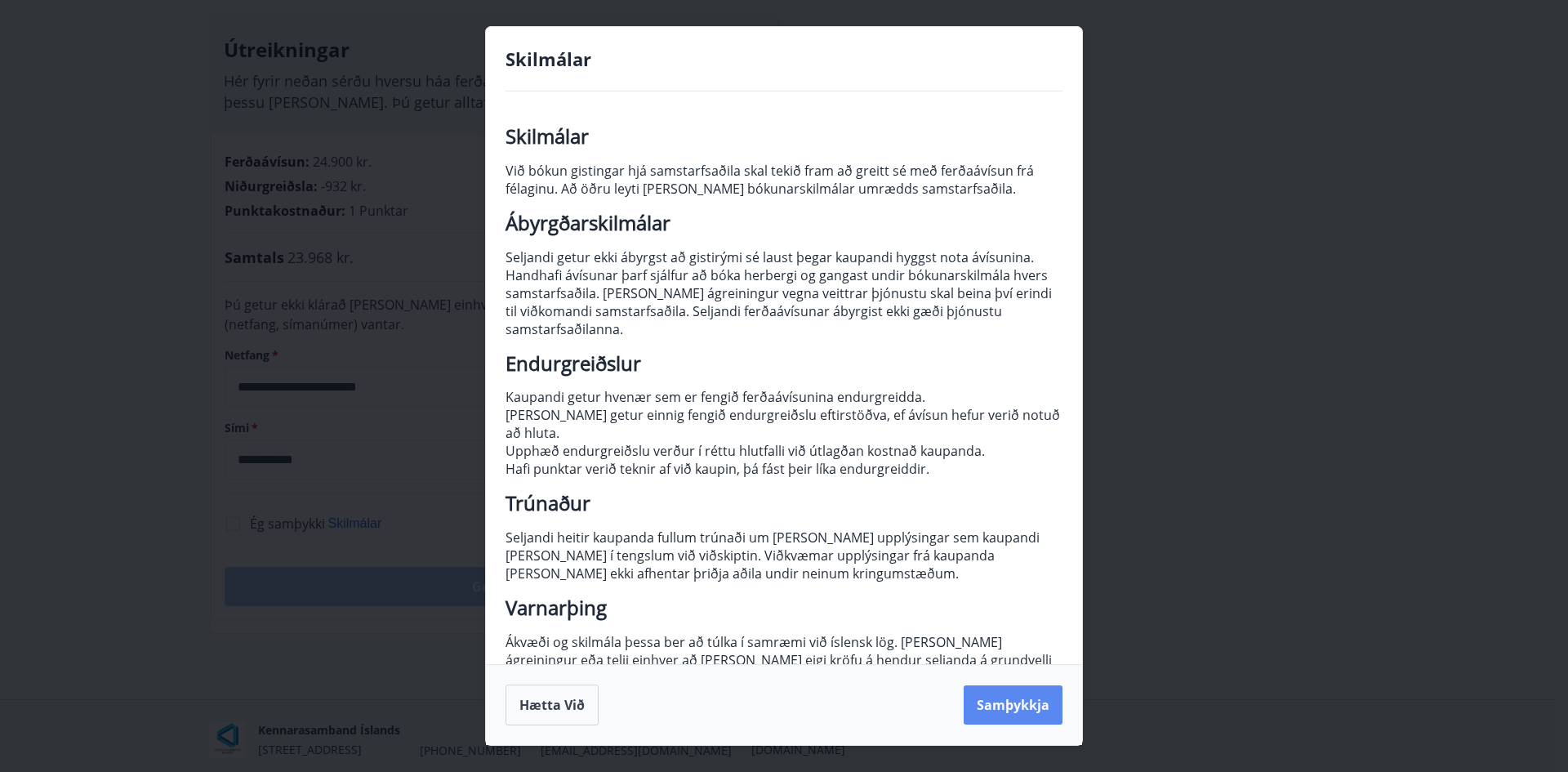
click at [1029, 709] on button "Samþykkja" at bounding box center [1013, 705] width 99 height 39
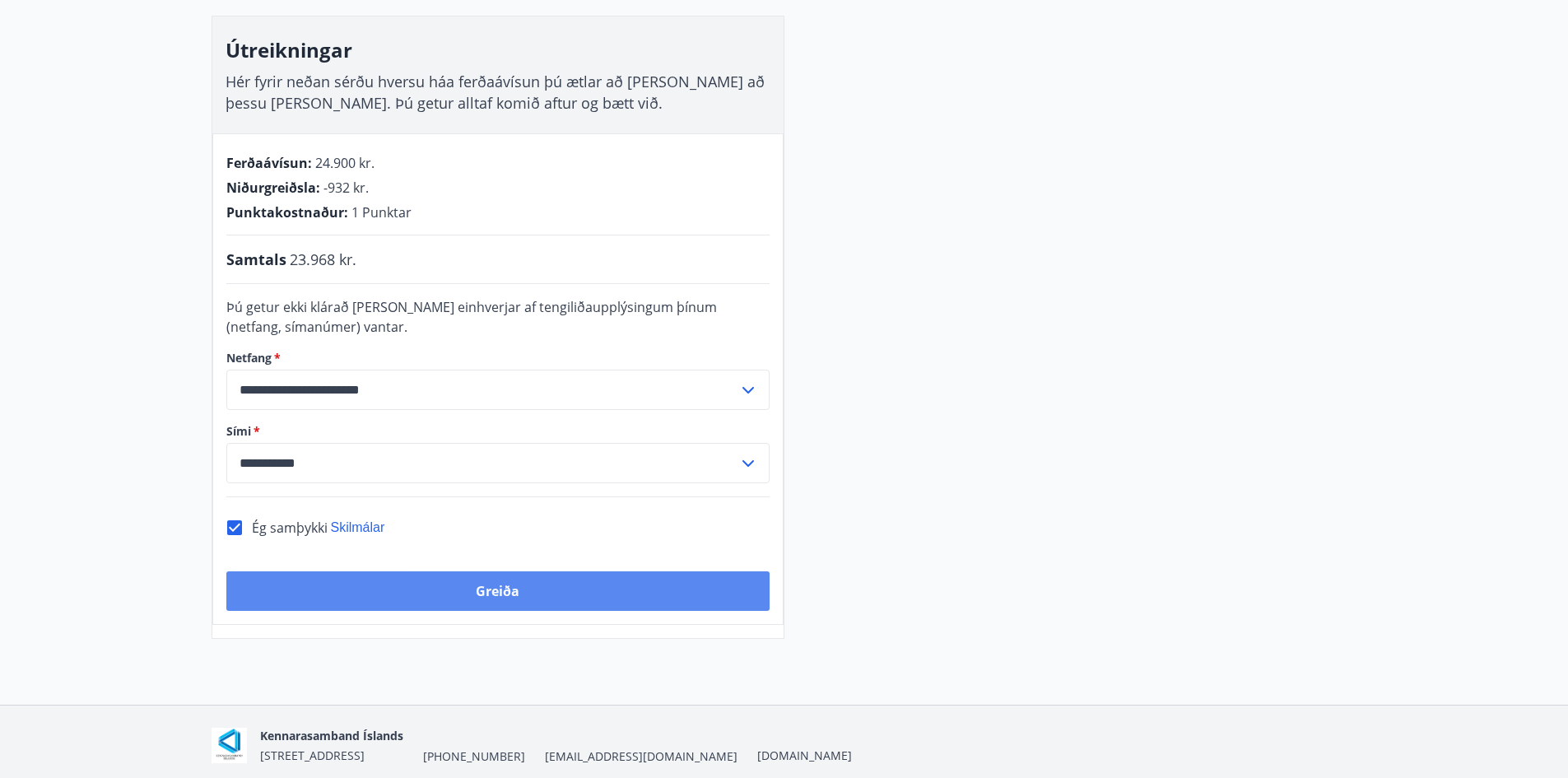
click at [484, 591] on button "Greiða" at bounding box center [498, 591] width 543 height 39
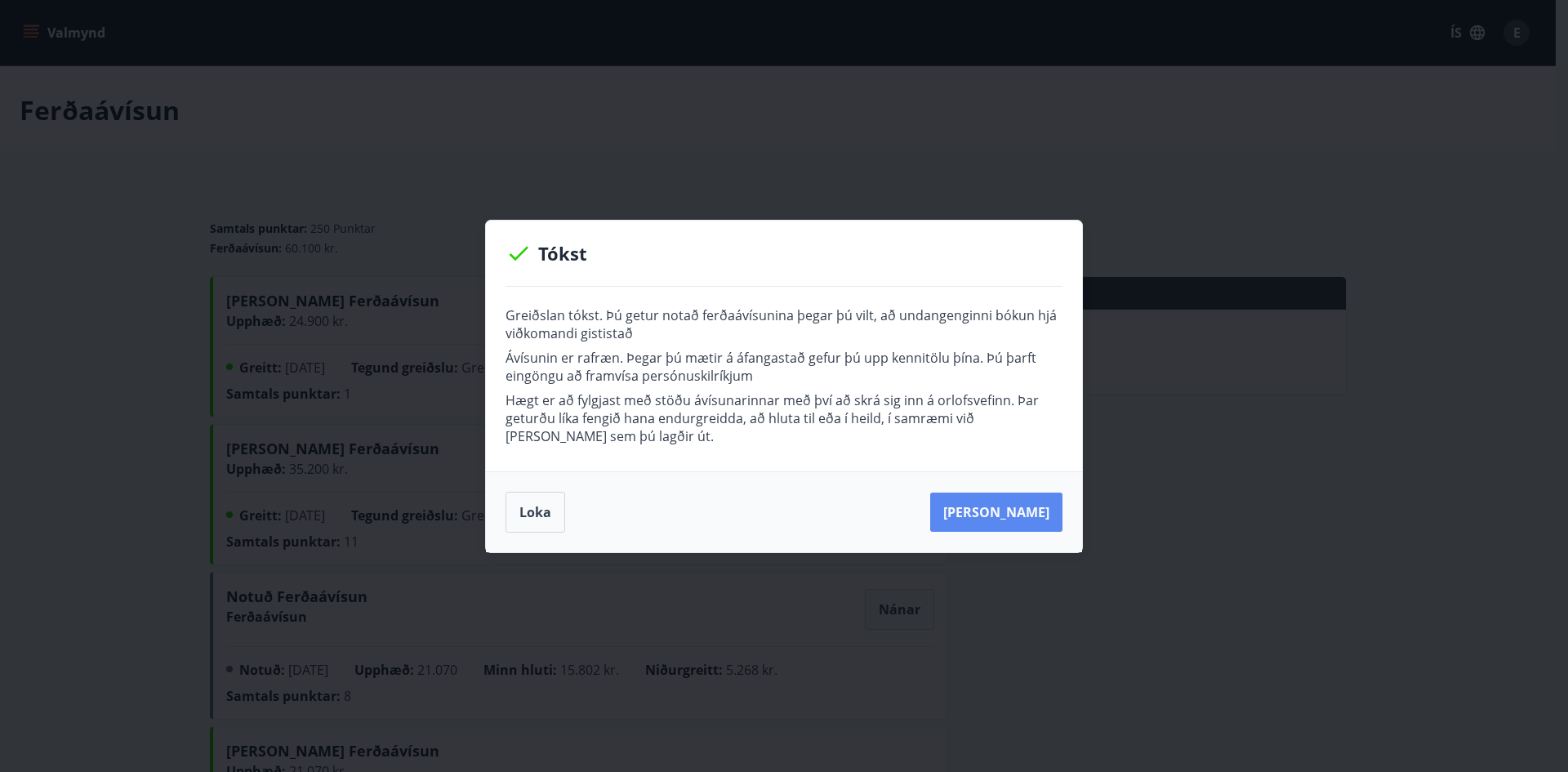
click at [982, 516] on button "Kaupa meira" at bounding box center [997, 512] width 132 height 39
